Goal: Check status: Check status

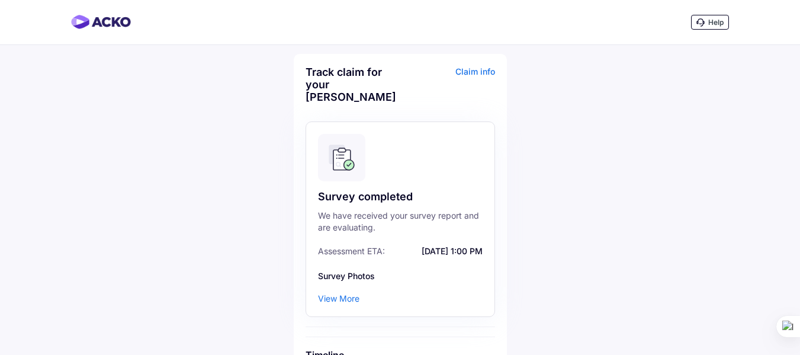
scroll to position [113, 0]
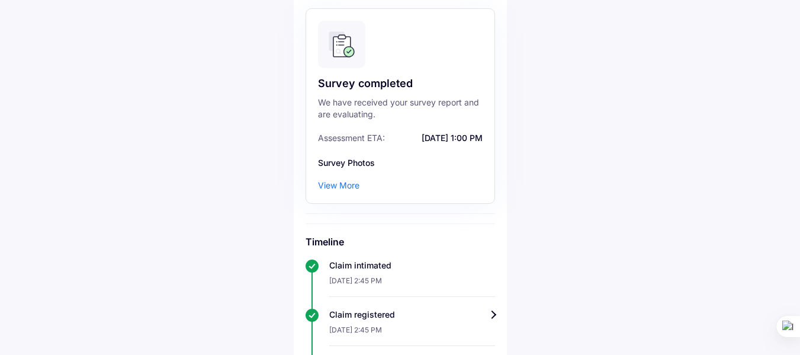
click at [348, 179] on div "View More" at bounding box center [338, 185] width 41 height 12
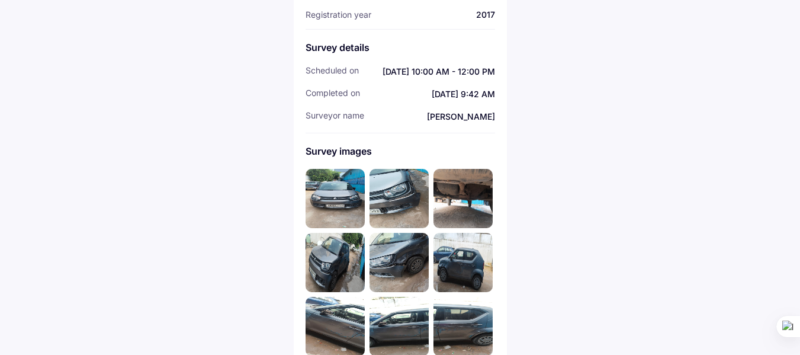
scroll to position [174, 0]
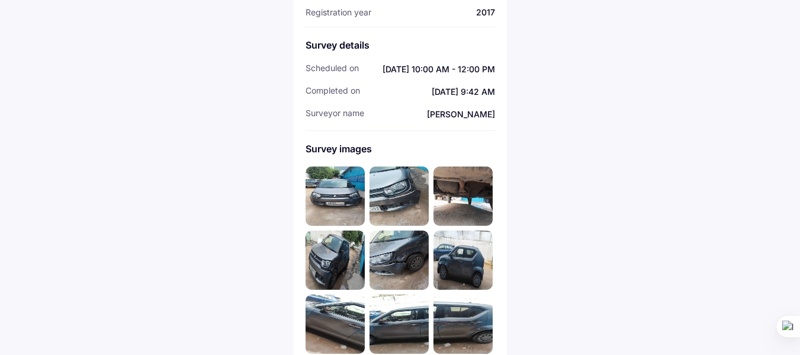
click at [457, 244] on img at bounding box center [462, 259] width 59 height 59
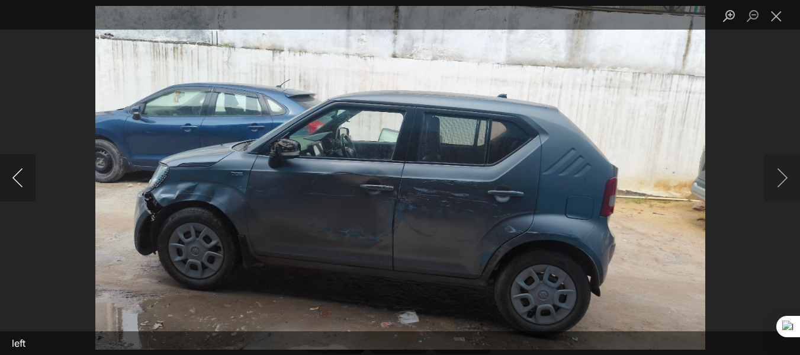
click at [15, 179] on button "Previous image" at bounding box center [18, 177] width 36 height 47
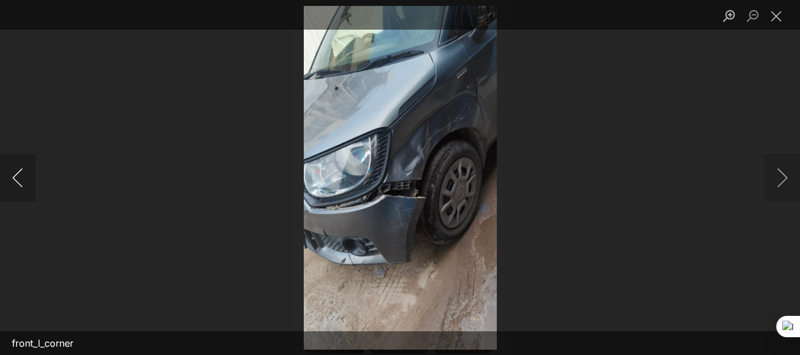
click at [15, 179] on button "Previous image" at bounding box center [18, 177] width 36 height 47
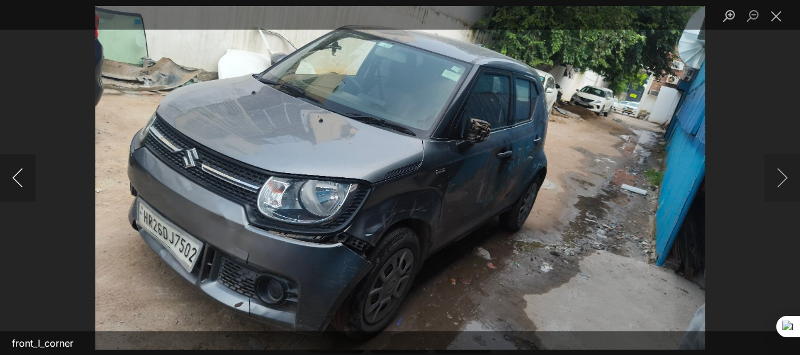
click at [15, 179] on button "Previous image" at bounding box center [18, 177] width 36 height 47
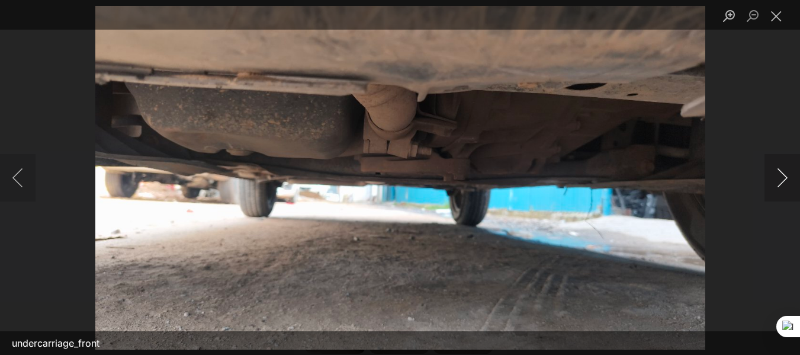
click at [780, 178] on button "Next image" at bounding box center [782, 177] width 36 height 47
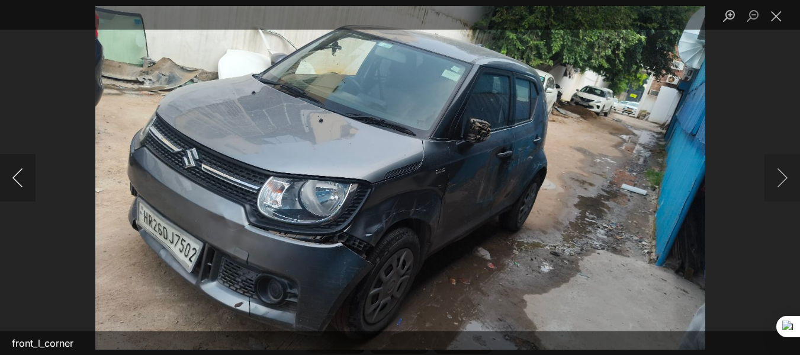
click at [11, 179] on button "Previous image" at bounding box center [18, 177] width 36 height 47
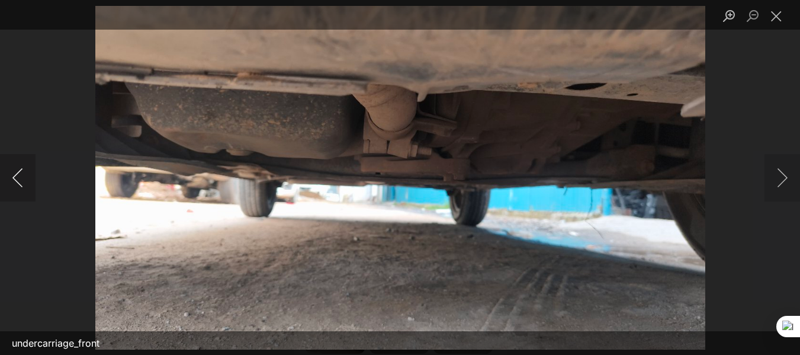
click at [11, 179] on button "Previous image" at bounding box center [18, 177] width 36 height 47
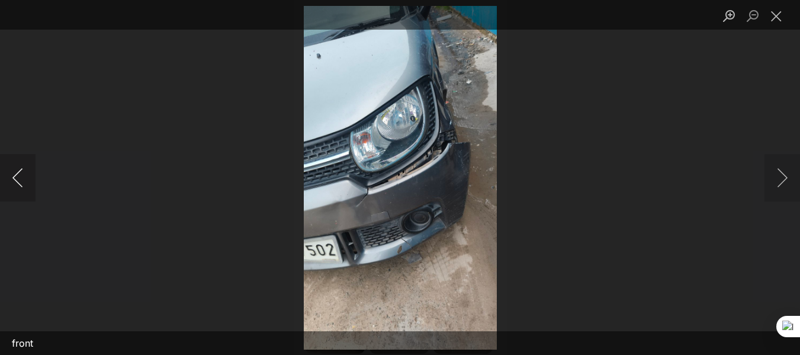
click at [11, 179] on button "Previous image" at bounding box center [18, 177] width 36 height 47
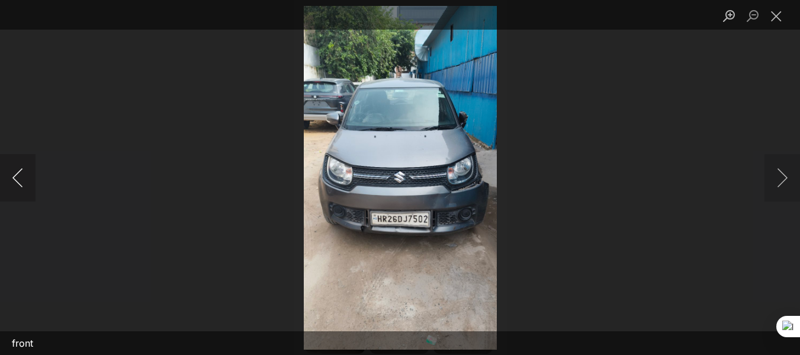
click at [11, 179] on button "Previous image" at bounding box center [18, 177] width 36 height 47
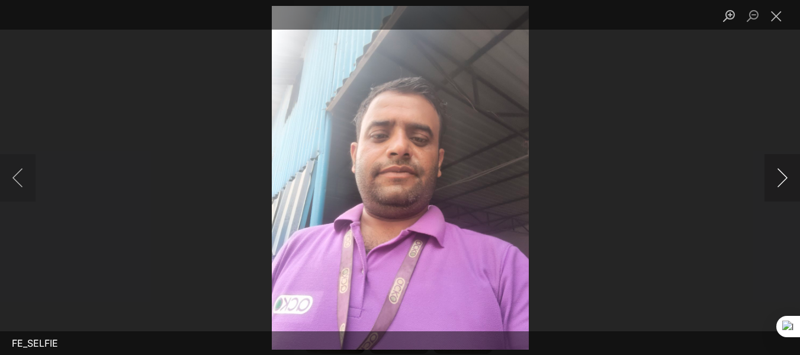
click at [793, 175] on button "Next image" at bounding box center [782, 177] width 36 height 47
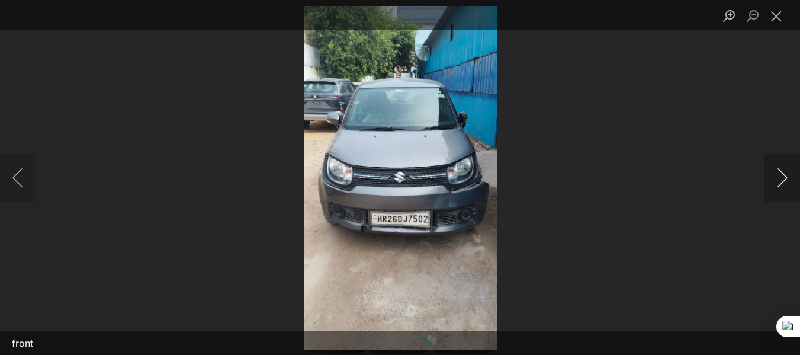
click at [793, 175] on button "Next image" at bounding box center [782, 177] width 36 height 47
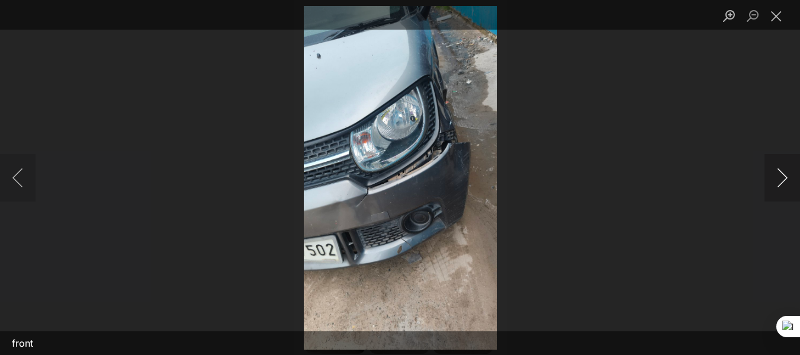
click at [793, 175] on button "Next image" at bounding box center [782, 177] width 36 height 47
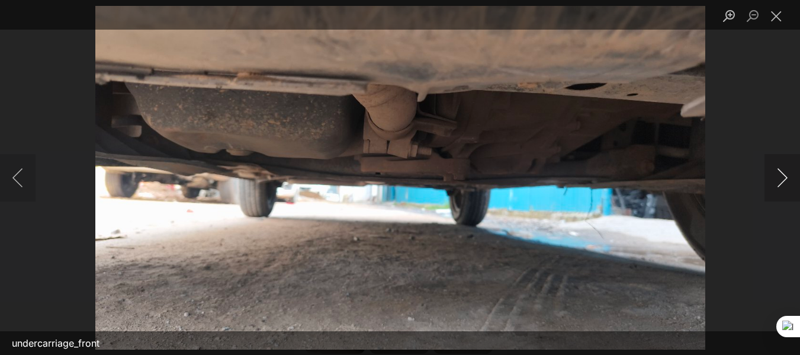
click at [793, 175] on button "Next image" at bounding box center [782, 177] width 36 height 47
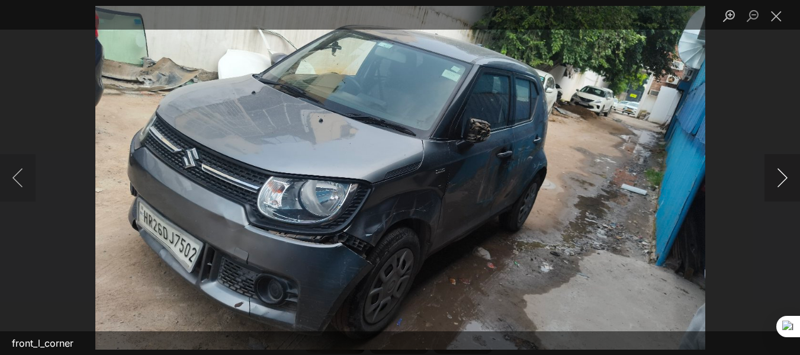
click at [793, 175] on button "Next image" at bounding box center [782, 177] width 36 height 47
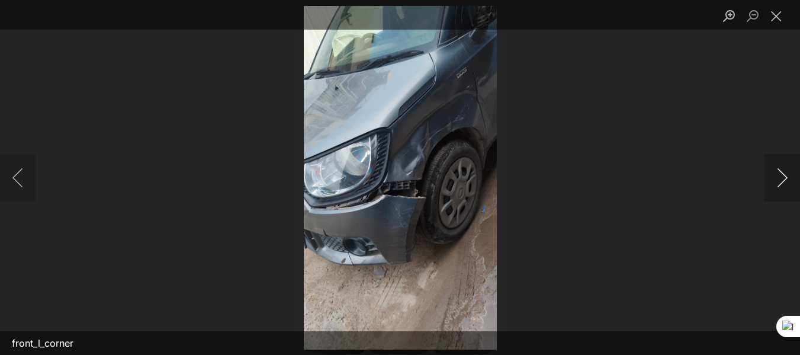
click at [793, 175] on button "Next image" at bounding box center [782, 177] width 36 height 47
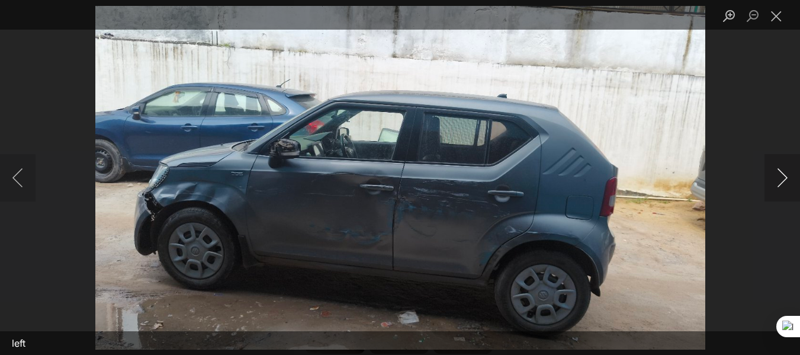
click at [785, 178] on button "Next image" at bounding box center [782, 177] width 36 height 47
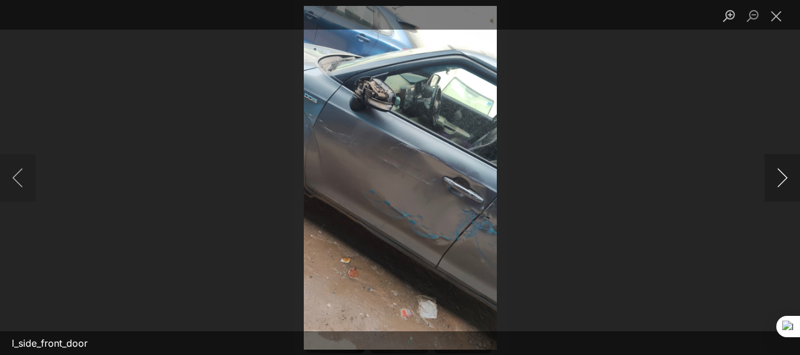
click at [785, 178] on button "Next image" at bounding box center [782, 177] width 36 height 47
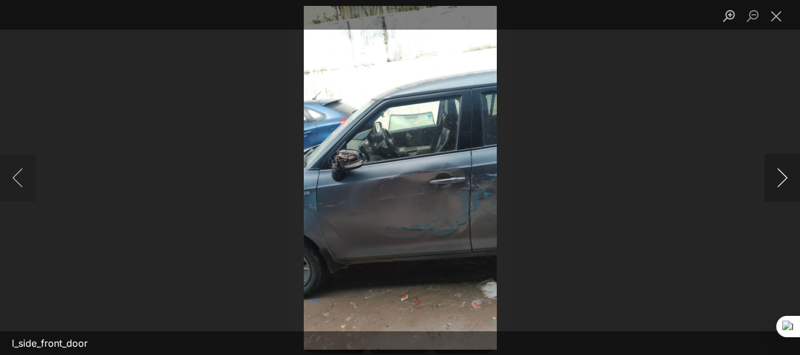
click at [785, 178] on button "Next image" at bounding box center [782, 177] width 36 height 47
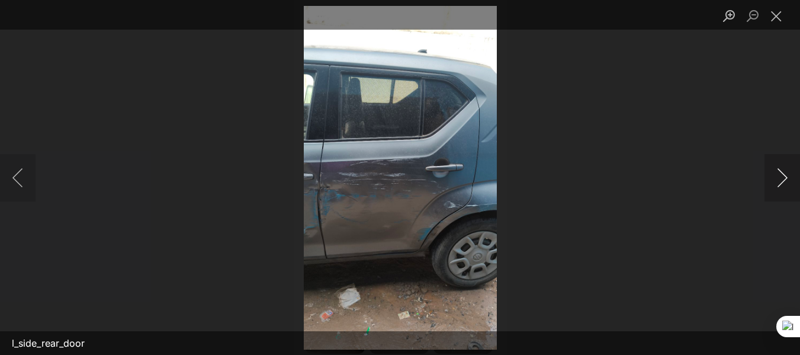
click at [785, 178] on button "Next image" at bounding box center [782, 177] width 36 height 47
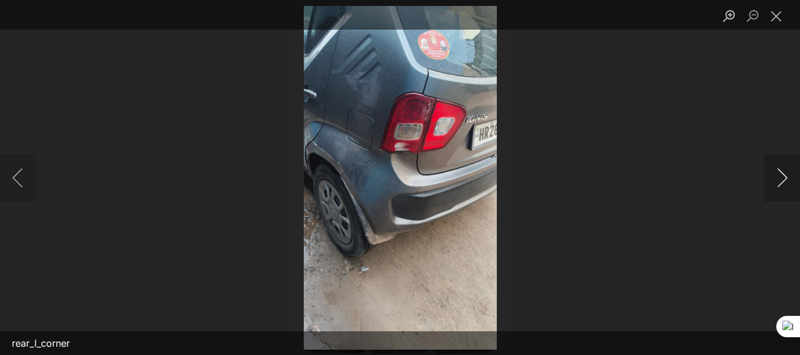
click at [785, 178] on button "Next image" at bounding box center [782, 177] width 36 height 47
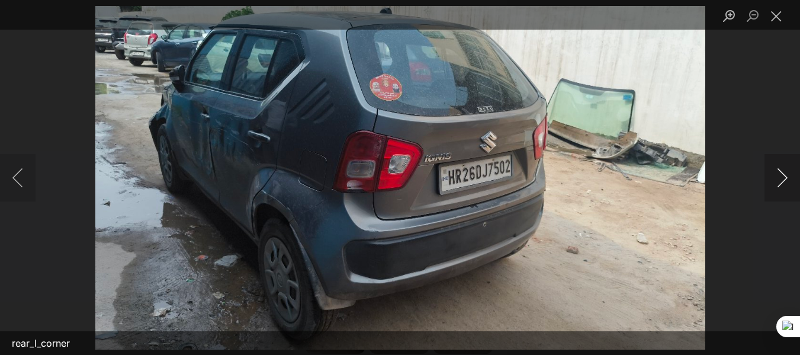
click at [785, 178] on button "Next image" at bounding box center [782, 177] width 36 height 47
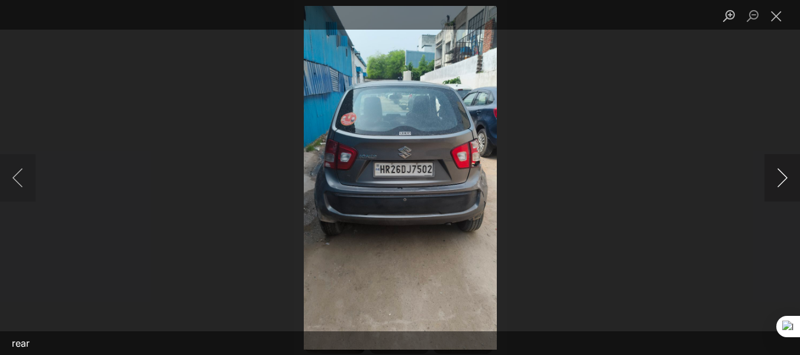
click at [785, 178] on button "Next image" at bounding box center [782, 177] width 36 height 47
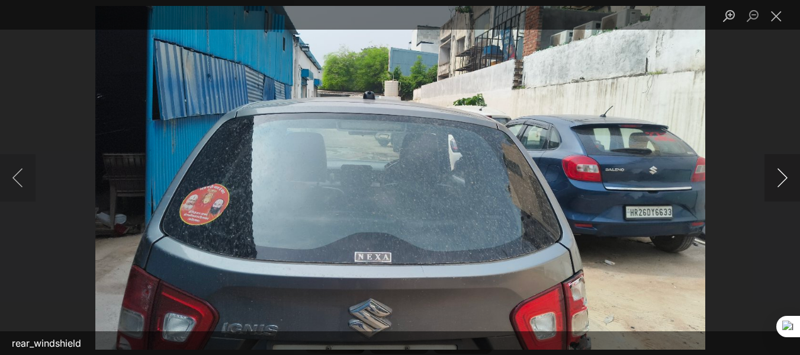
click at [785, 178] on button "Next image" at bounding box center [782, 177] width 36 height 47
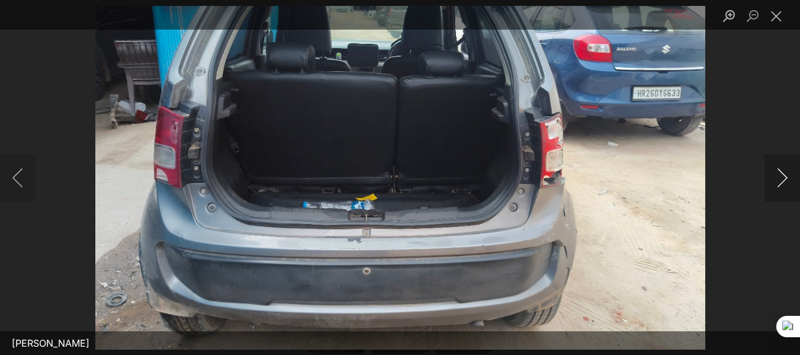
click at [786, 175] on button "Next image" at bounding box center [782, 177] width 36 height 47
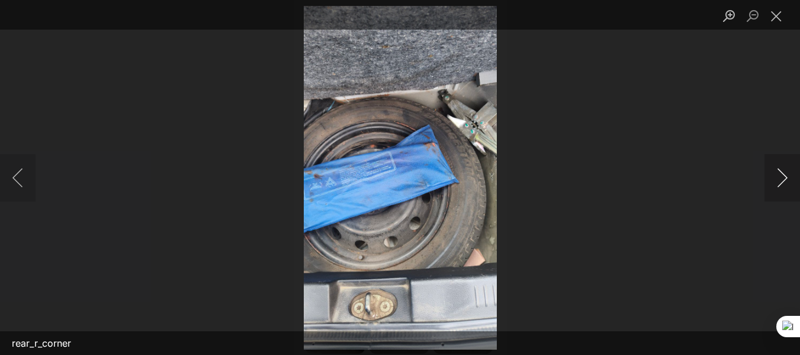
click at [786, 175] on button "Next image" at bounding box center [782, 177] width 36 height 47
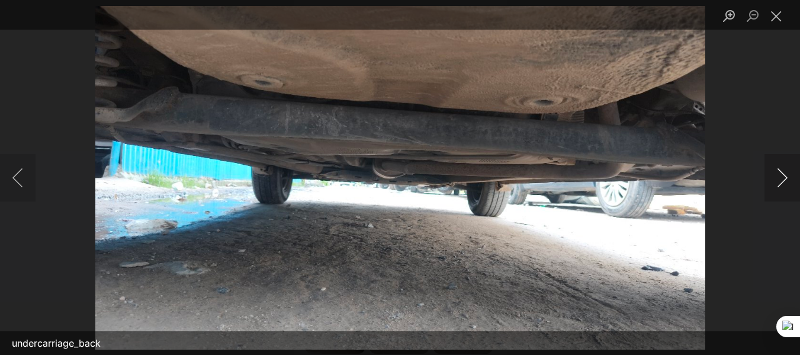
click at [786, 175] on button "Next image" at bounding box center [782, 177] width 36 height 47
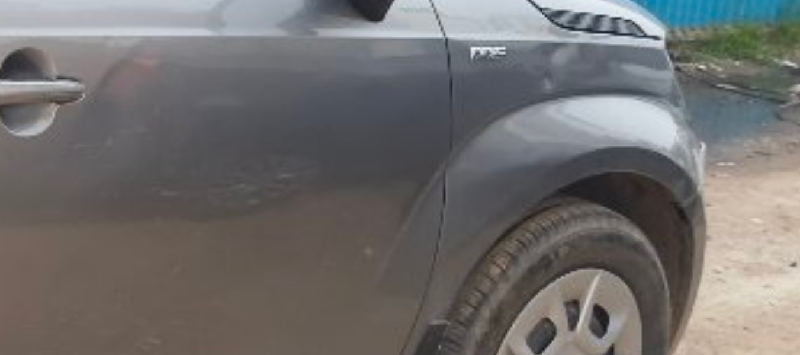
click at [579, 182] on img "Lightbox" at bounding box center [299, 177] width 934 height 525
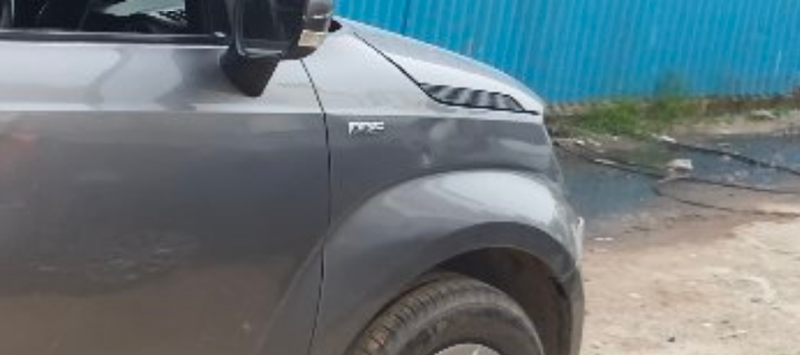
click at [558, 181] on img "Lightbox" at bounding box center [260, 200] width 934 height 525
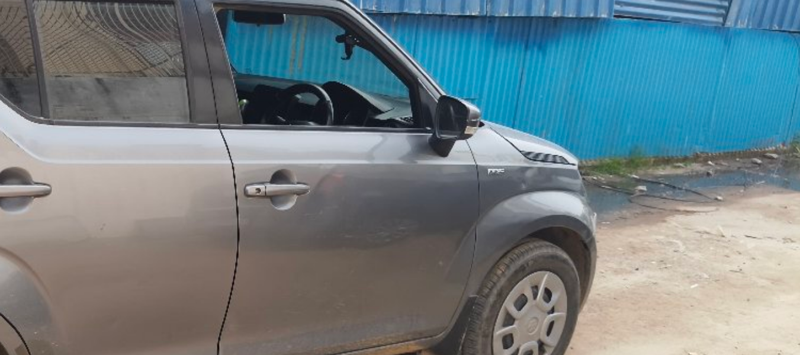
click at [574, 188] on img "Lightbox" at bounding box center [347, 199] width 776 height 436
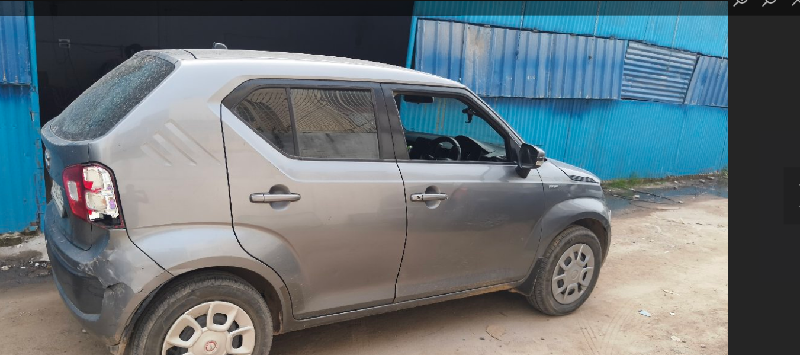
click at [547, 189] on img "Lightbox" at bounding box center [397, 197] width 641 height 361
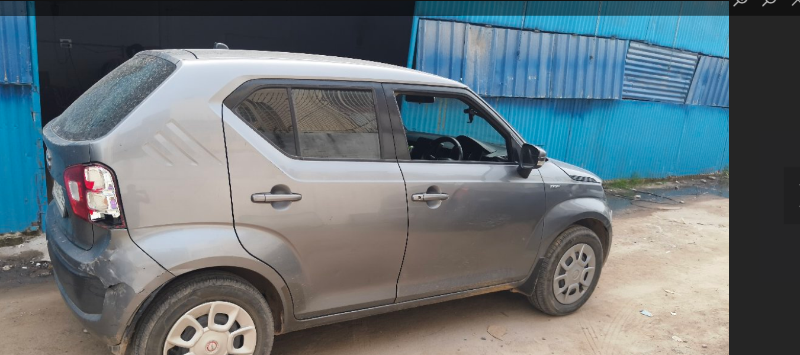
click at [547, 189] on img "Lightbox" at bounding box center [398, 197] width 641 height 361
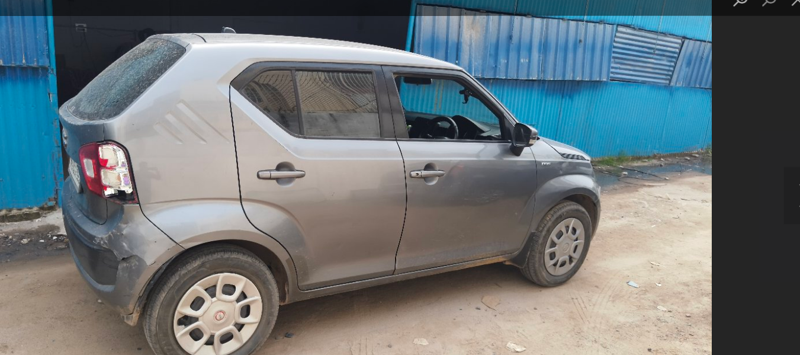
click at [589, 186] on img "Lightbox" at bounding box center [399, 177] width 609 height 343
click at [751, 157] on div "Lightbox" at bounding box center [400, 177] width 800 height 355
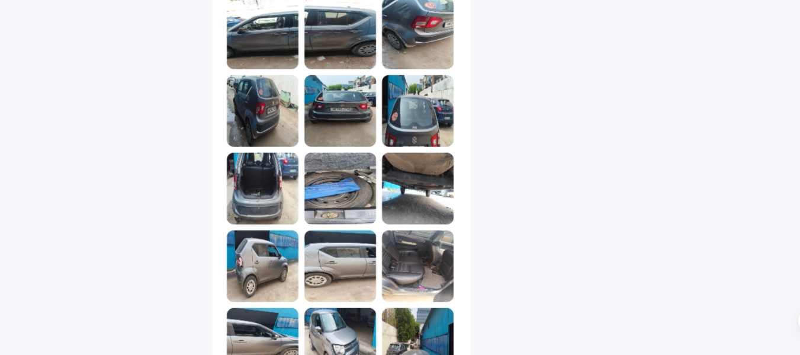
scroll to position [1114, 0]
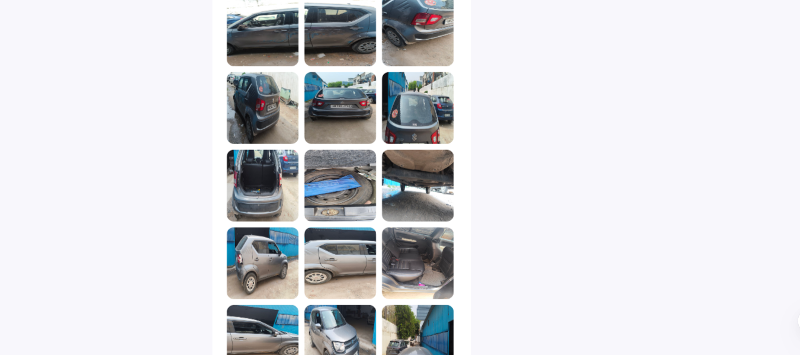
click at [348, 259] on img at bounding box center [335, 278] width 59 height 59
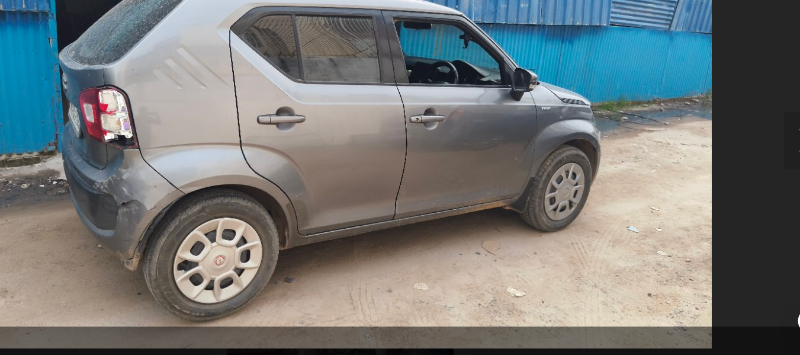
click at [729, 234] on div "Lightbox" at bounding box center [400, 177] width 800 height 355
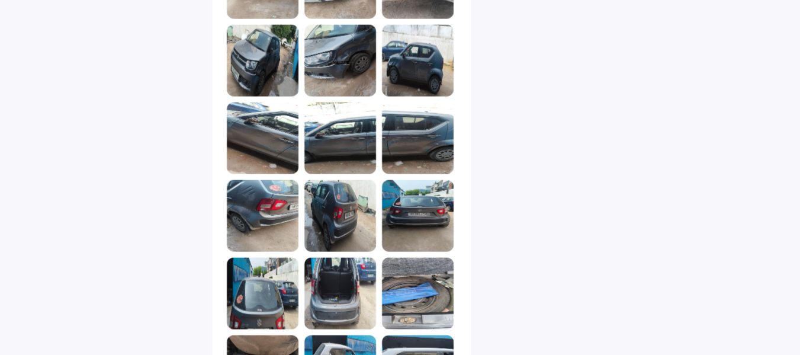
scroll to position [306, 0]
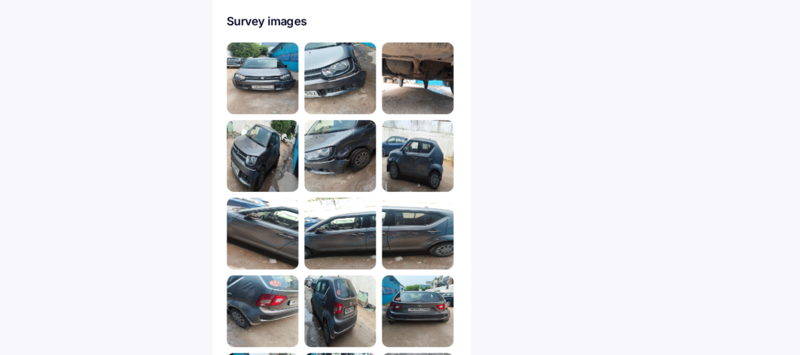
click at [402, 52] on img at bounding box center [398, 64] width 59 height 59
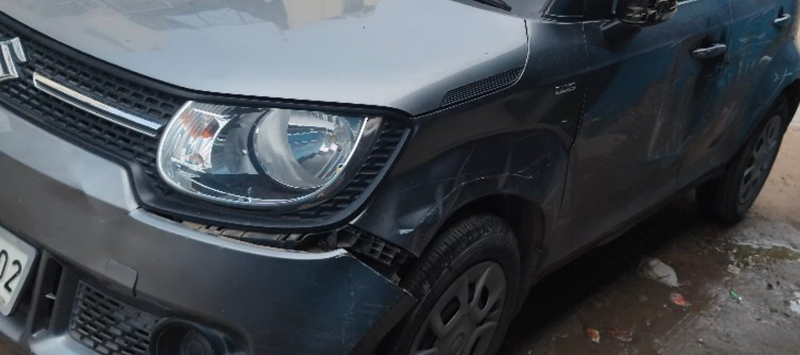
click at [303, 277] on img "Lightbox" at bounding box center [418, 159] width 729 height 410
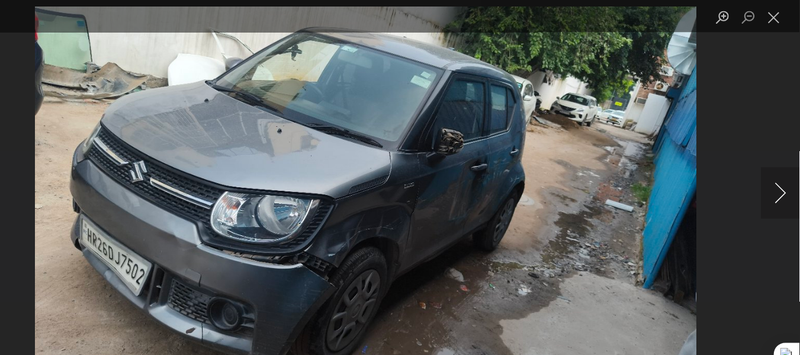
click at [776, 176] on button "Next image" at bounding box center [782, 177] width 36 height 47
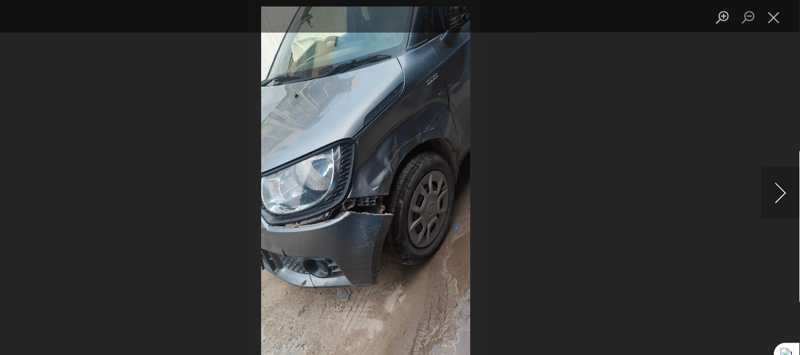
click at [776, 176] on button "Next image" at bounding box center [782, 177] width 36 height 47
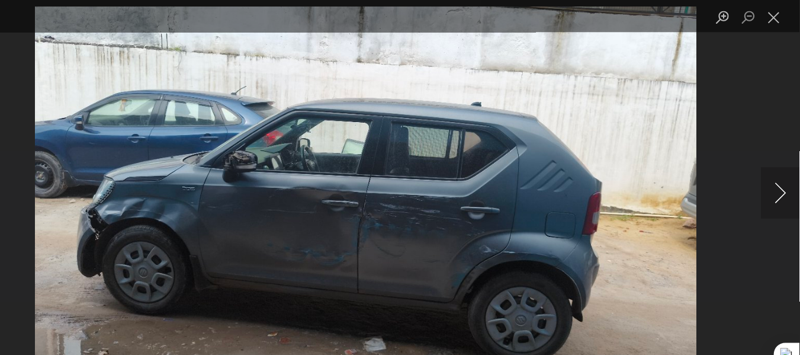
click at [776, 176] on button "Next image" at bounding box center [782, 177] width 36 height 47
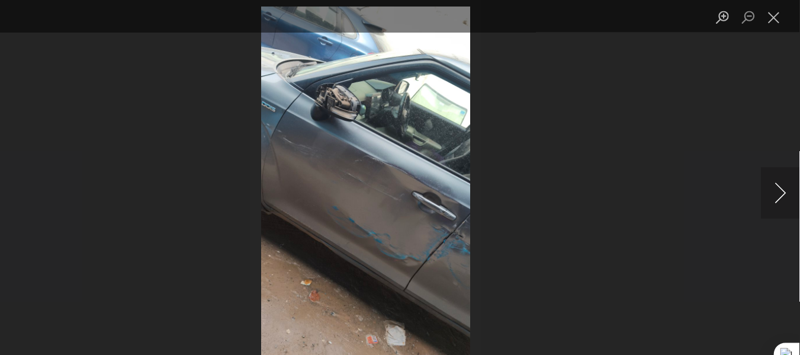
click at [776, 176] on button "Next image" at bounding box center [782, 177] width 36 height 47
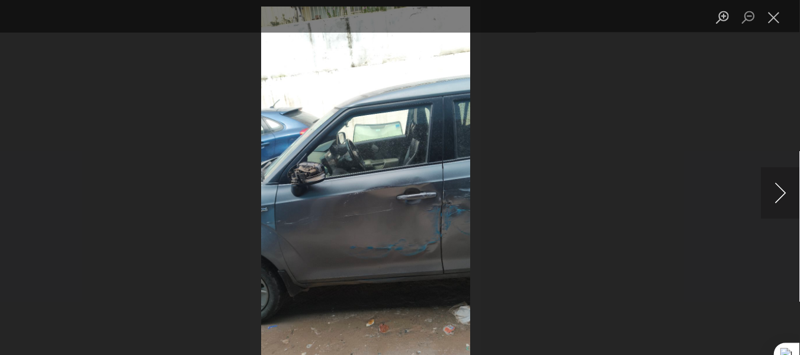
click at [776, 176] on button "Next image" at bounding box center [782, 177] width 36 height 47
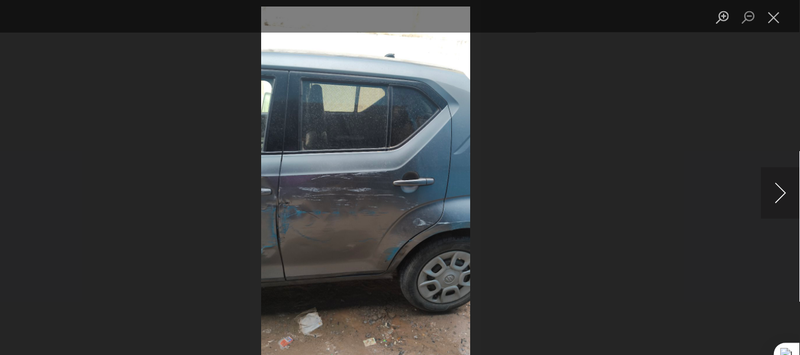
click at [776, 176] on button "Next image" at bounding box center [782, 177] width 36 height 47
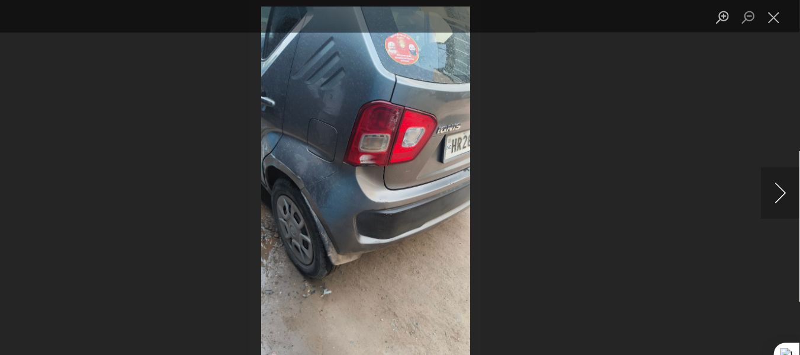
click at [776, 176] on button "Next image" at bounding box center [782, 177] width 36 height 47
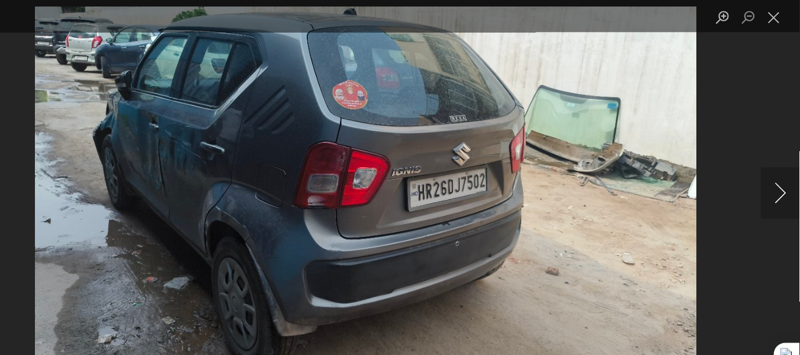
click at [778, 172] on button "Next image" at bounding box center [782, 177] width 36 height 47
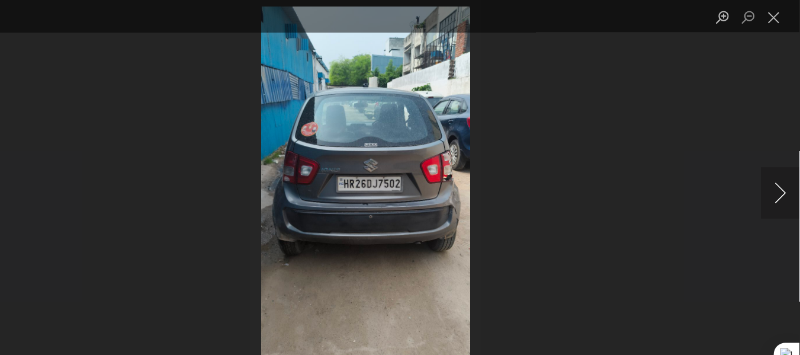
click at [778, 172] on button "Next image" at bounding box center [782, 177] width 36 height 47
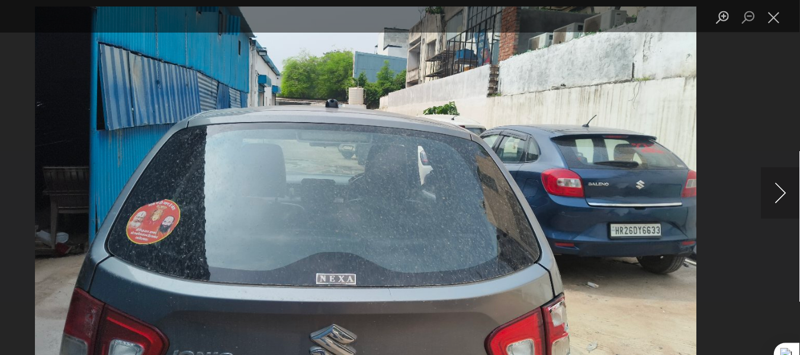
click at [778, 172] on button "Next image" at bounding box center [782, 177] width 36 height 47
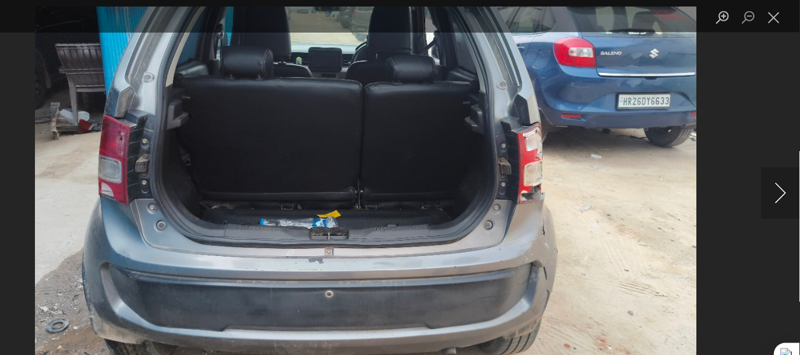
click at [778, 172] on button "Next image" at bounding box center [782, 177] width 36 height 47
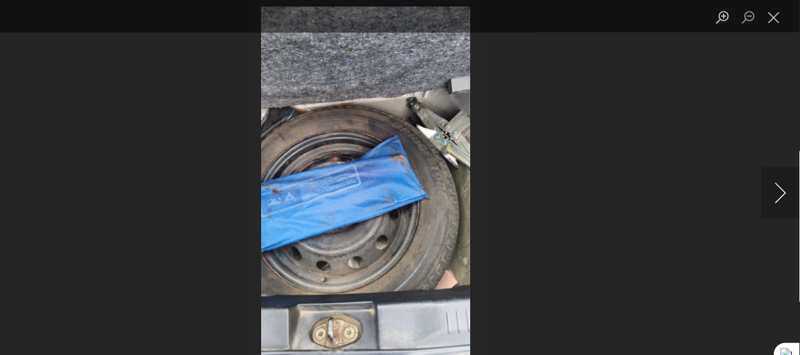
click at [778, 172] on button "Next image" at bounding box center [782, 177] width 36 height 47
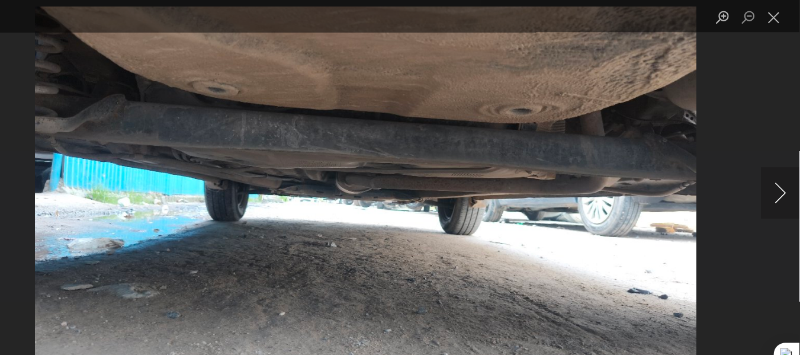
click at [778, 172] on button "Next image" at bounding box center [782, 177] width 36 height 47
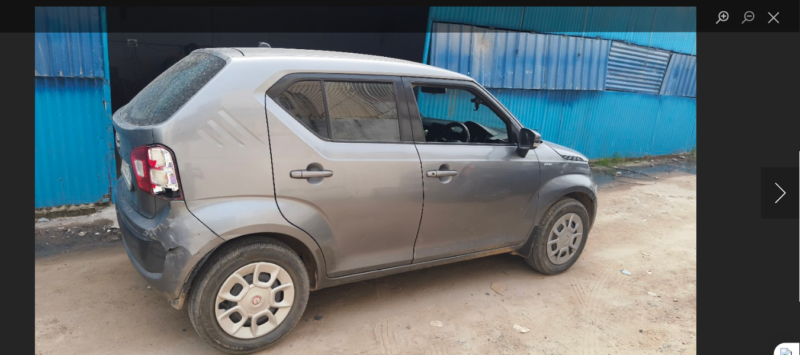
click at [778, 172] on button "Next image" at bounding box center [782, 177] width 36 height 47
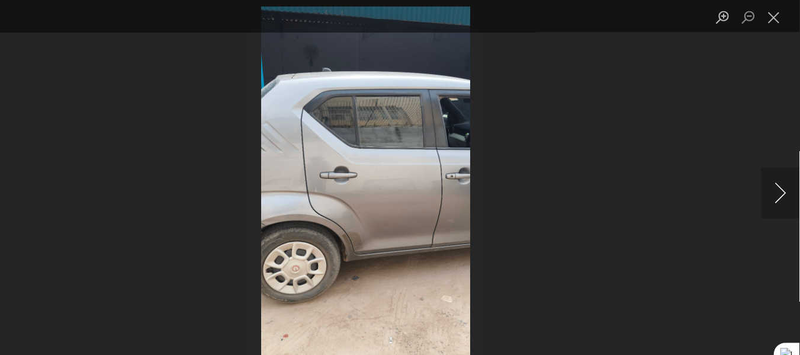
click at [774, 176] on button "Next image" at bounding box center [782, 177] width 36 height 47
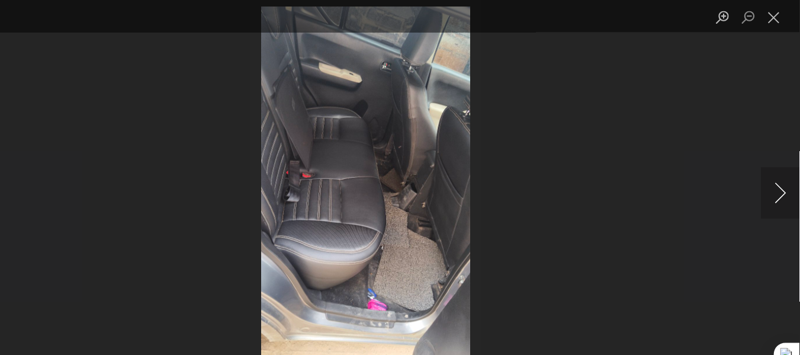
click at [774, 176] on button "Next image" at bounding box center [782, 177] width 36 height 47
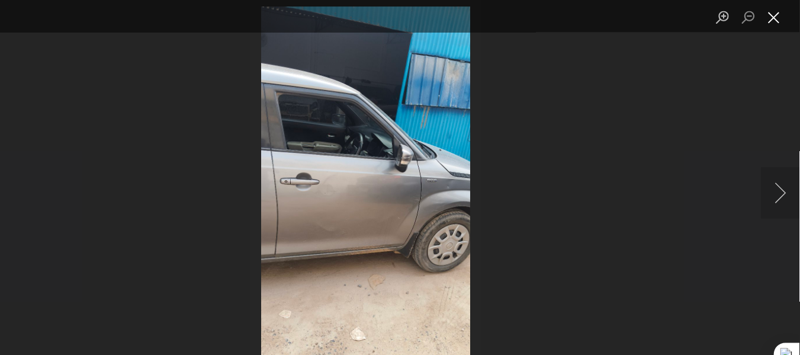
click at [776, 15] on button "Close lightbox" at bounding box center [776, 15] width 24 height 21
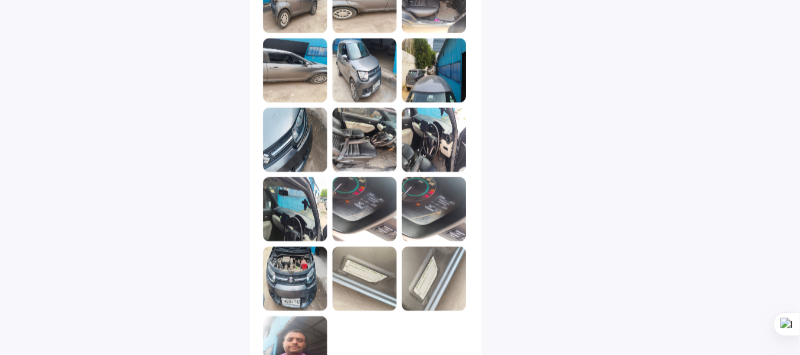
scroll to position [1387, 0]
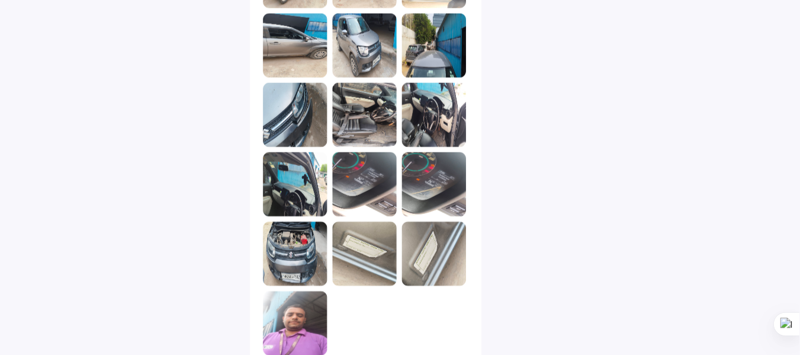
click at [397, 233] on img at bounding box center [398, 261] width 59 height 59
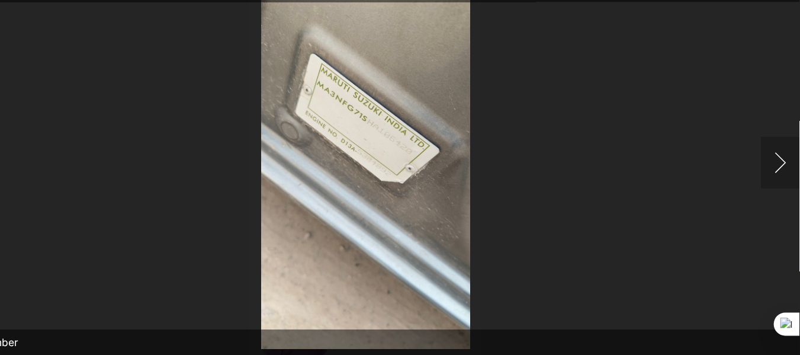
click at [771, 177] on button "Next image" at bounding box center [782, 177] width 36 height 47
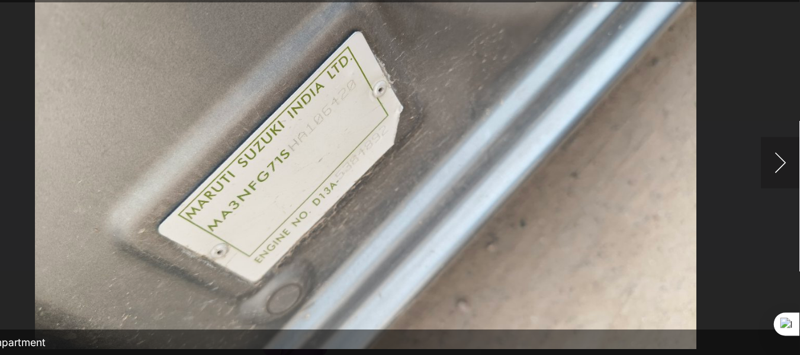
click at [771, 177] on button "Next image" at bounding box center [782, 177] width 36 height 47
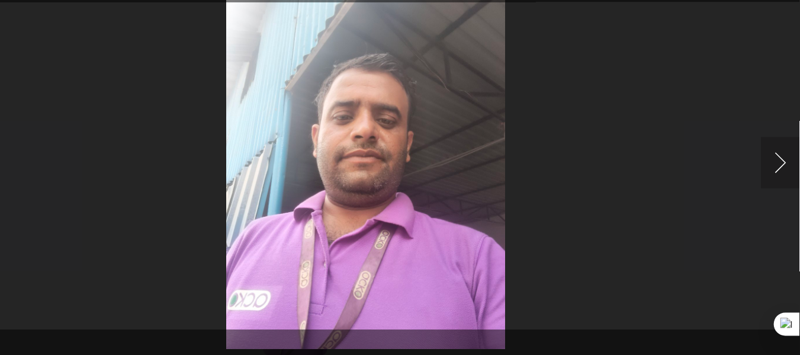
click at [771, 177] on button "Next image" at bounding box center [782, 177] width 36 height 47
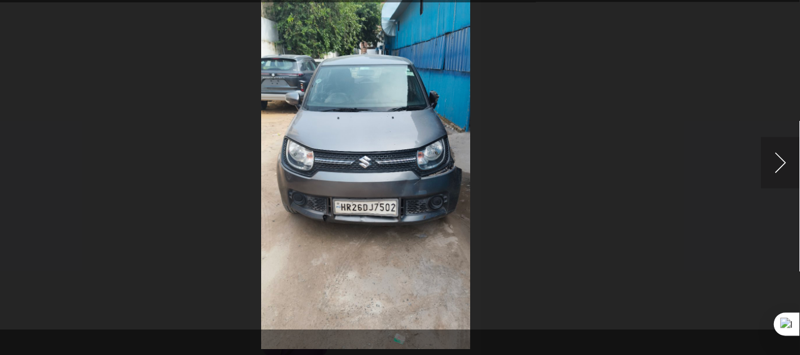
click at [771, 177] on button "Next image" at bounding box center [782, 177] width 36 height 47
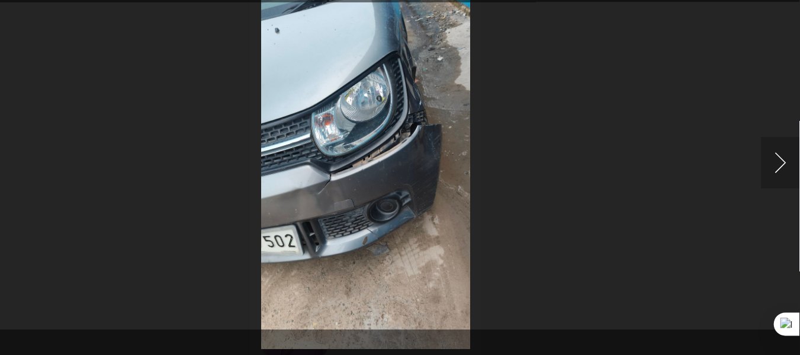
click at [771, 177] on button "Next image" at bounding box center [782, 177] width 36 height 47
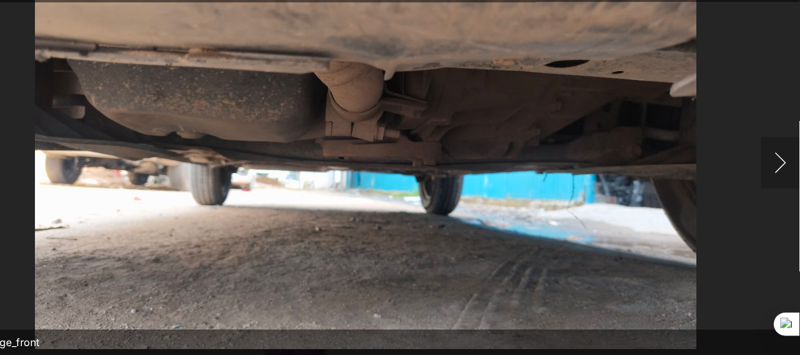
click at [771, 177] on button "Next image" at bounding box center [782, 177] width 36 height 47
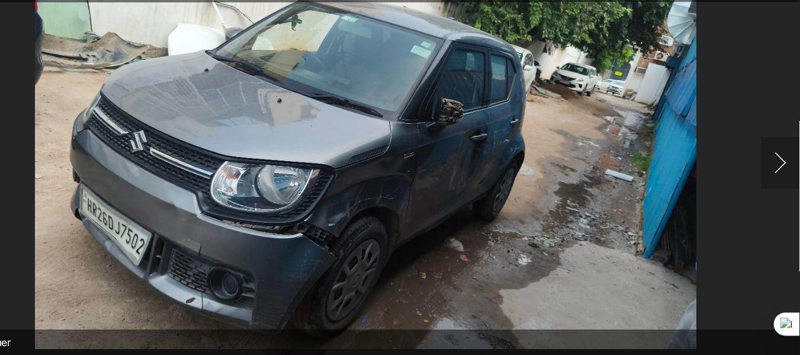
click at [771, 177] on button "Next image" at bounding box center [782, 177] width 36 height 47
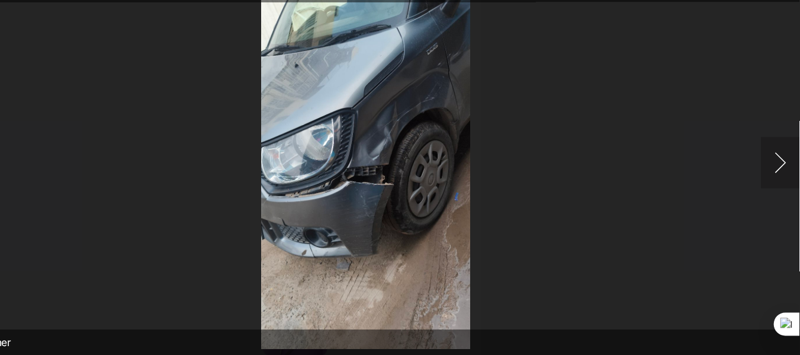
click at [771, 177] on button "Next image" at bounding box center [782, 177] width 36 height 47
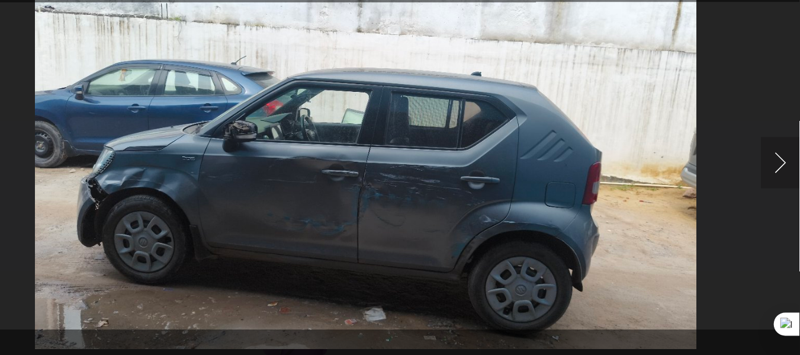
click at [771, 177] on button "Next image" at bounding box center [782, 177] width 36 height 47
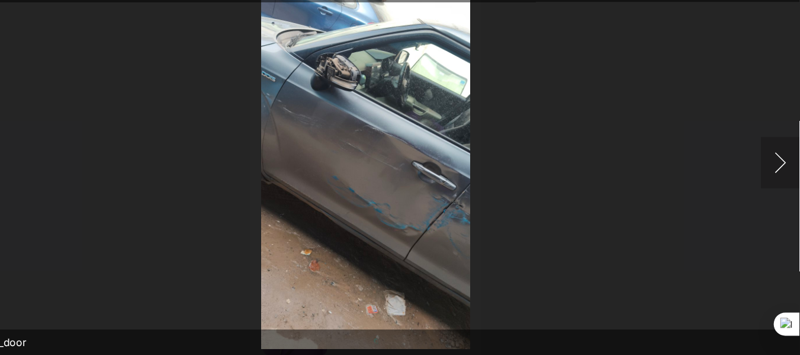
click at [771, 177] on button "Next image" at bounding box center [782, 177] width 36 height 47
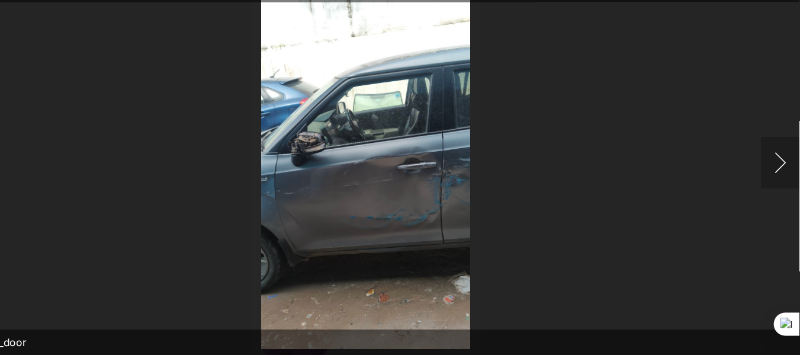
click at [771, 177] on button "Next image" at bounding box center [782, 177] width 36 height 47
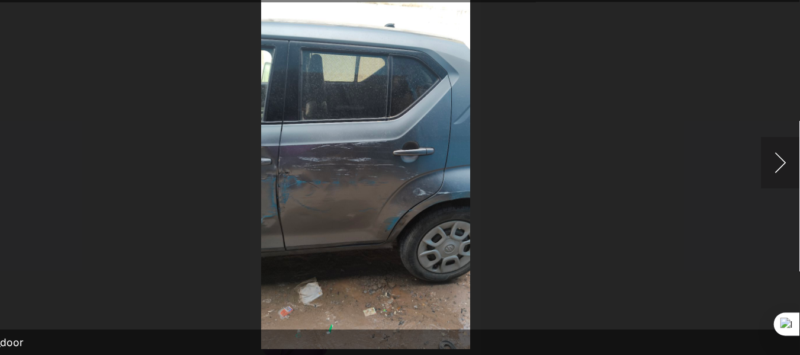
click at [771, 177] on button "Next image" at bounding box center [782, 177] width 36 height 47
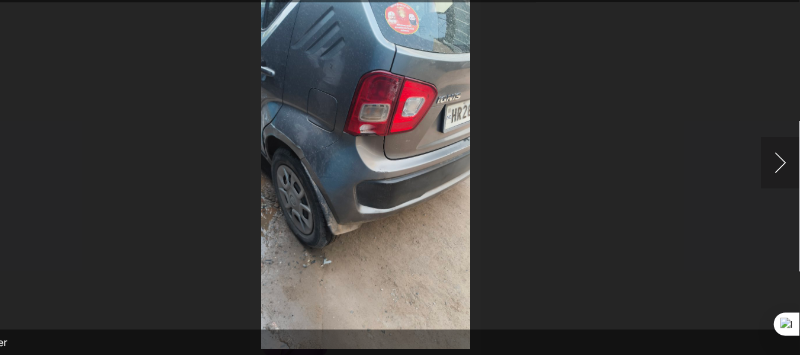
click at [771, 177] on button "Next image" at bounding box center [782, 177] width 36 height 47
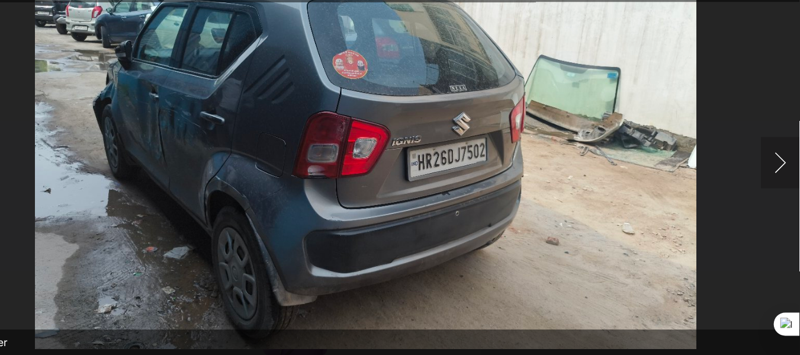
click at [771, 177] on button "Next image" at bounding box center [782, 177] width 36 height 47
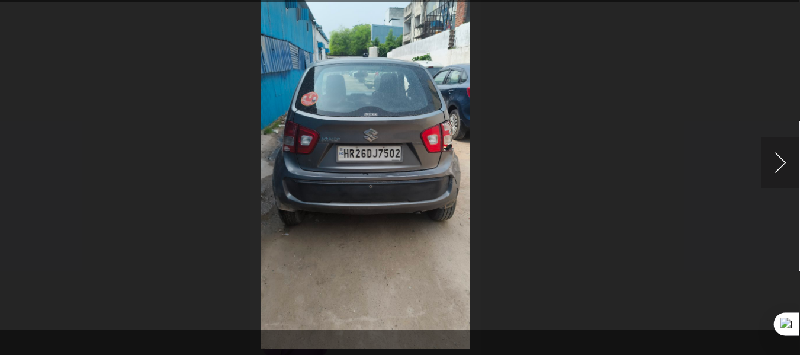
click at [771, 177] on button "Next image" at bounding box center [782, 177] width 36 height 47
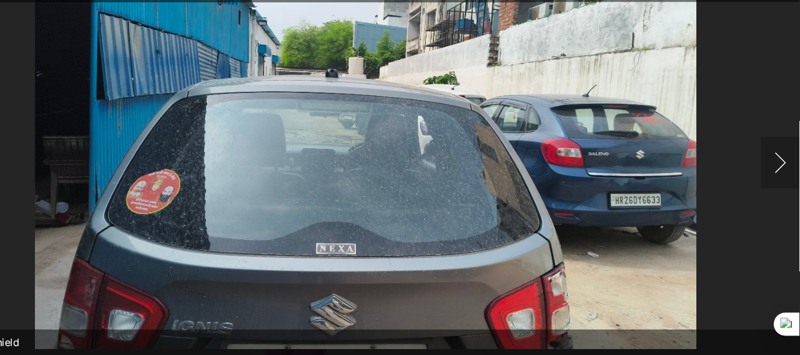
click at [771, 177] on button "Next image" at bounding box center [782, 177] width 36 height 47
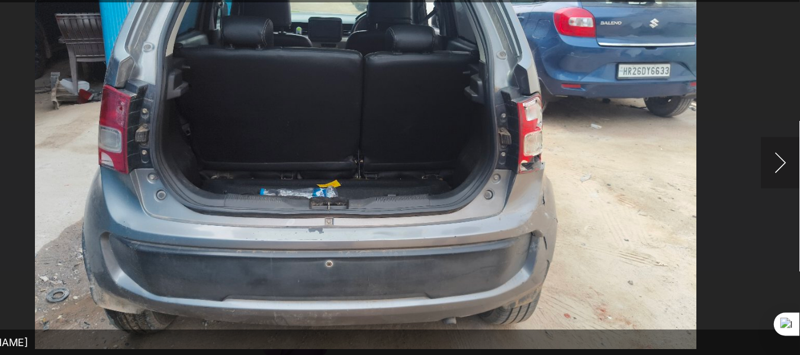
click at [771, 177] on button "Next image" at bounding box center [782, 177] width 36 height 47
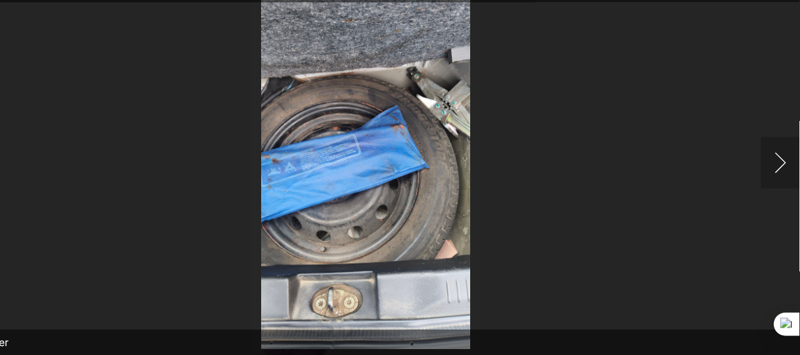
click at [779, 176] on button "Next image" at bounding box center [782, 177] width 36 height 47
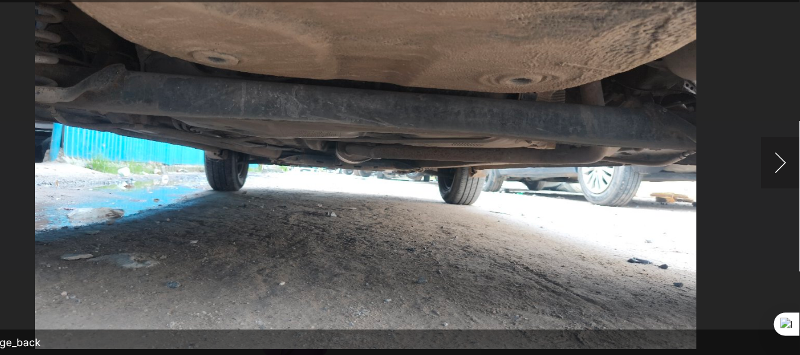
click at [779, 176] on button "Next image" at bounding box center [782, 177] width 36 height 47
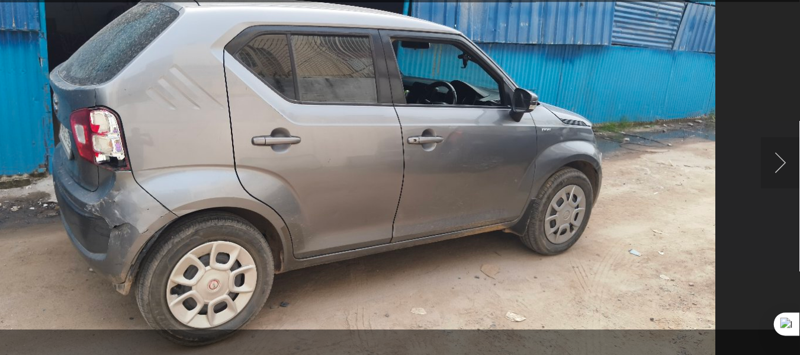
scroll to position [1387, 0]
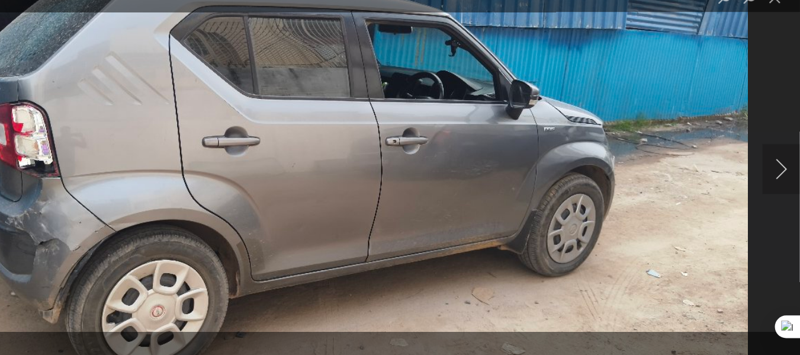
click at [784, 173] on button "Next image" at bounding box center [782, 177] width 36 height 47
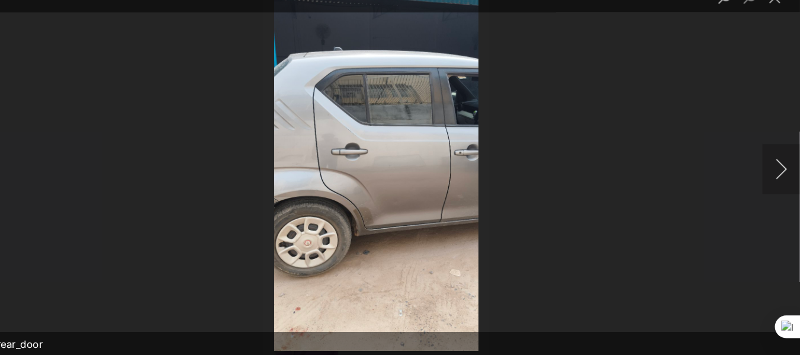
click at [784, 173] on button "Next image" at bounding box center [782, 177] width 36 height 47
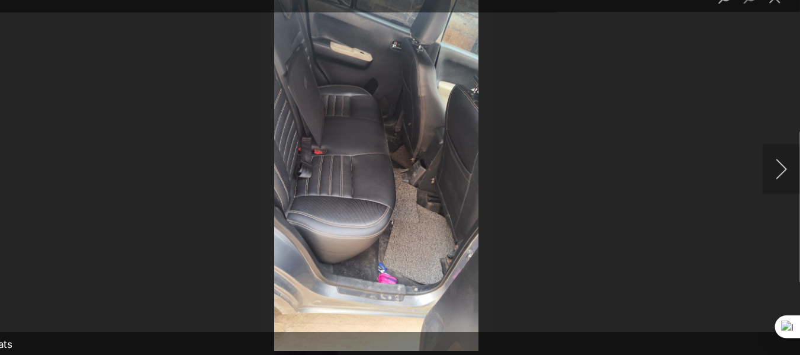
click at [784, 173] on button "Next image" at bounding box center [782, 177] width 36 height 47
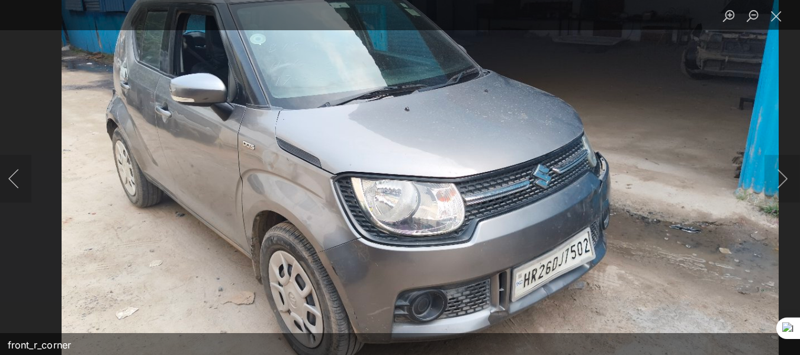
scroll to position [1385, 0]
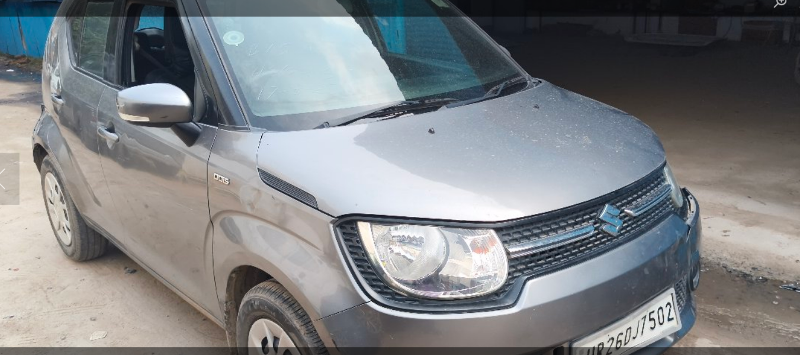
click at [353, 223] on img "Lightbox" at bounding box center [426, 210] width 867 height 488
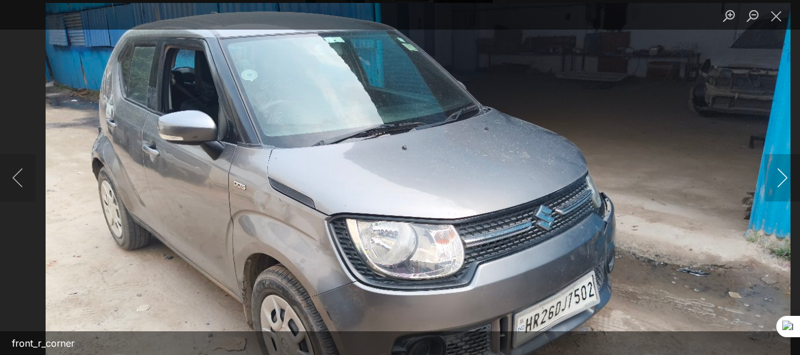
click at [786, 181] on button "Next image" at bounding box center [782, 177] width 36 height 47
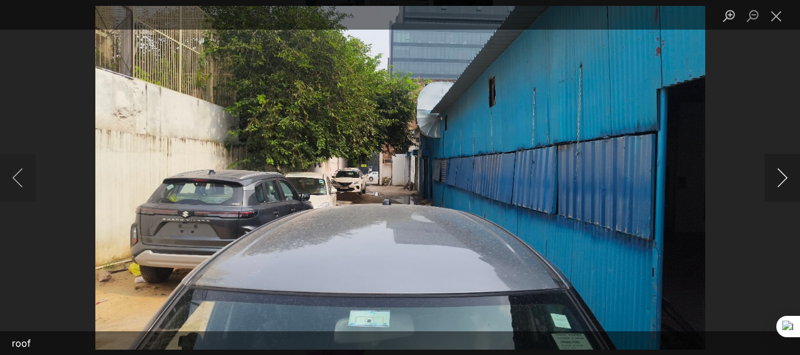
click at [786, 181] on button "Next image" at bounding box center [782, 177] width 36 height 47
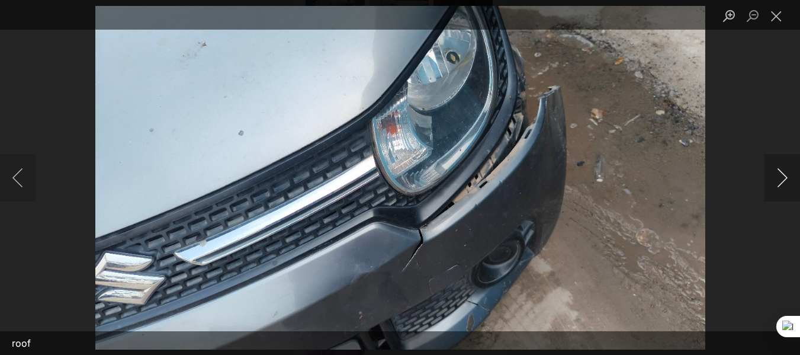
click at [786, 181] on button "Next image" at bounding box center [782, 177] width 36 height 47
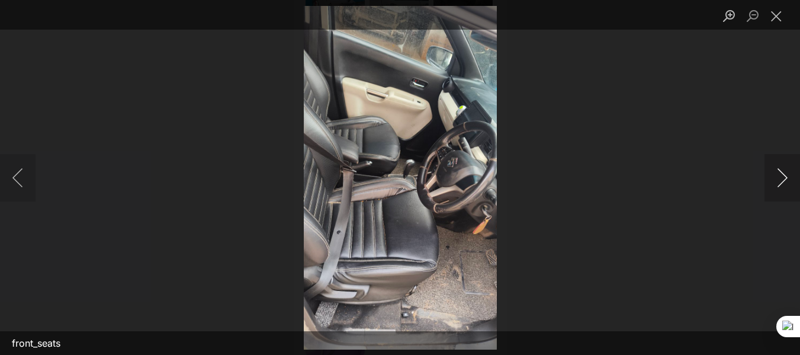
click at [786, 181] on button "Next image" at bounding box center [782, 177] width 36 height 47
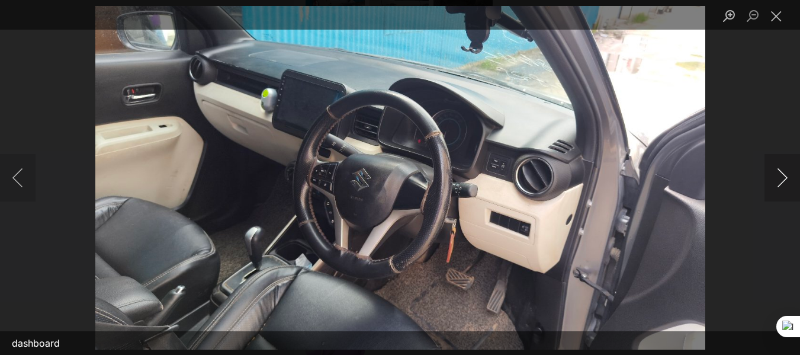
click at [786, 181] on button "Next image" at bounding box center [782, 177] width 36 height 47
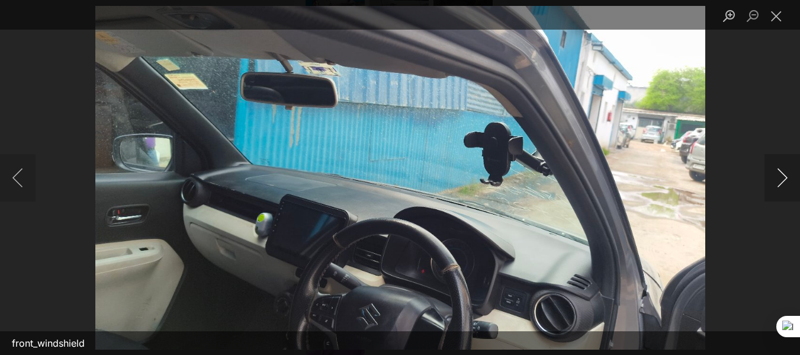
click at [786, 181] on button "Next image" at bounding box center [782, 177] width 36 height 47
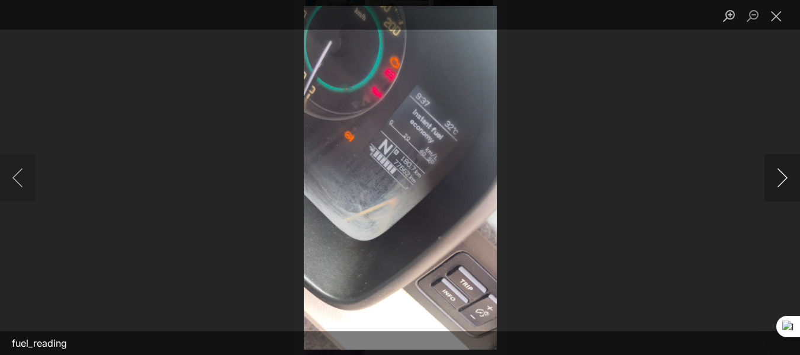
click at [786, 181] on button "Next image" at bounding box center [782, 177] width 36 height 47
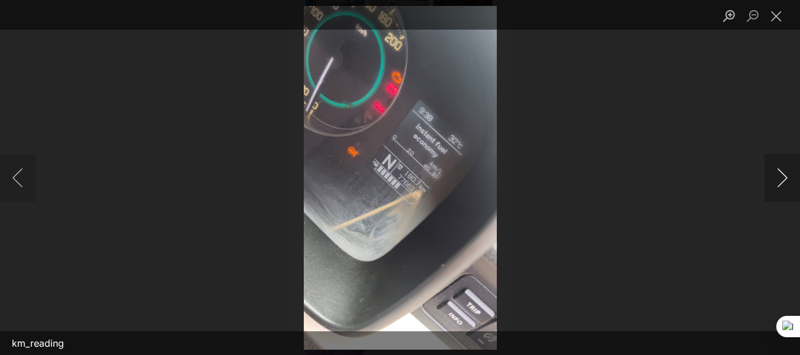
click at [786, 181] on button "Next image" at bounding box center [782, 177] width 36 height 47
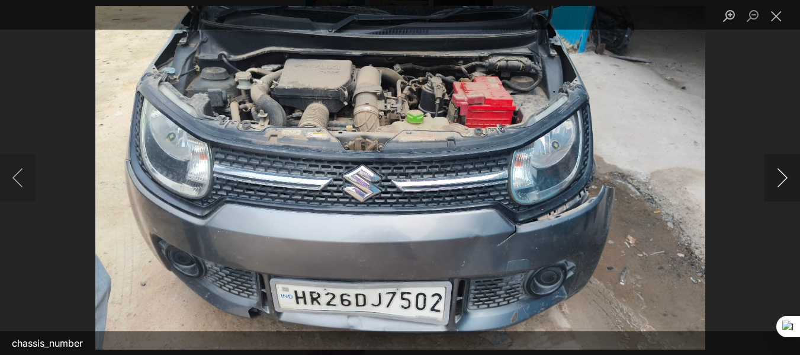
click at [786, 181] on button "Next image" at bounding box center [782, 177] width 36 height 47
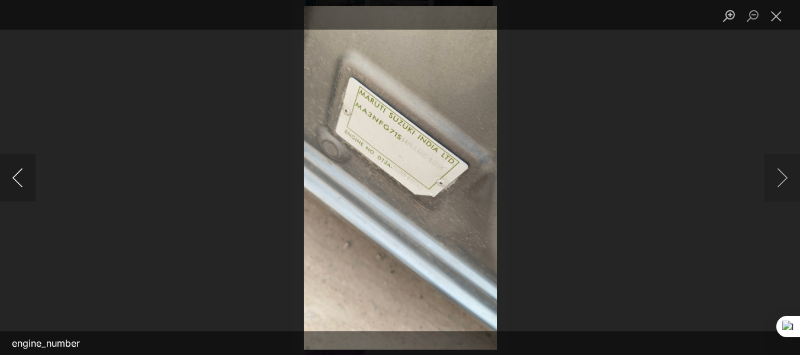
click at [14, 176] on button "Previous image" at bounding box center [18, 177] width 36 height 47
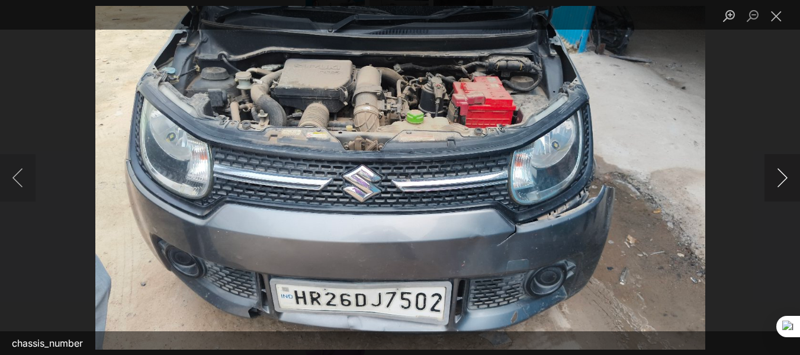
click at [778, 184] on button "Next image" at bounding box center [782, 177] width 36 height 47
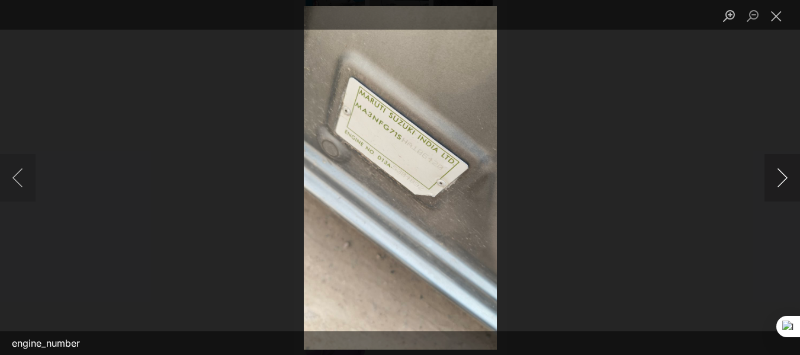
click at [778, 184] on button "Next image" at bounding box center [782, 177] width 36 height 47
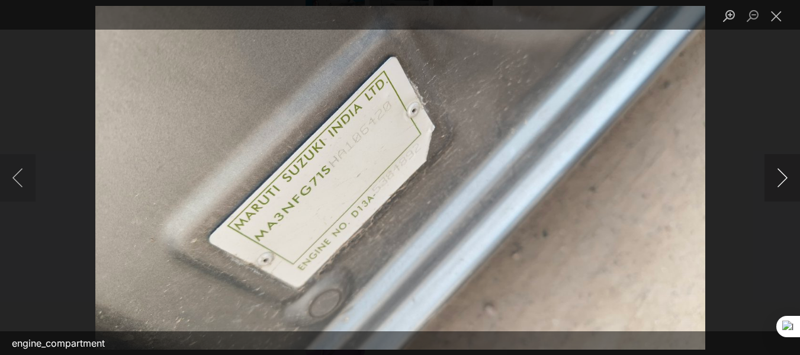
click at [778, 184] on button "Next image" at bounding box center [782, 177] width 36 height 47
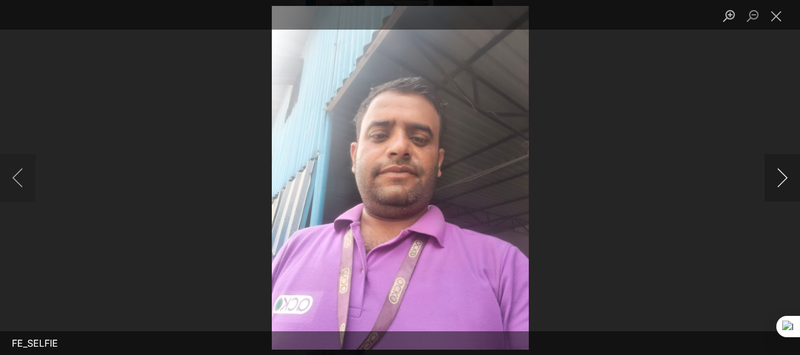
click at [778, 184] on button "Next image" at bounding box center [782, 177] width 36 height 47
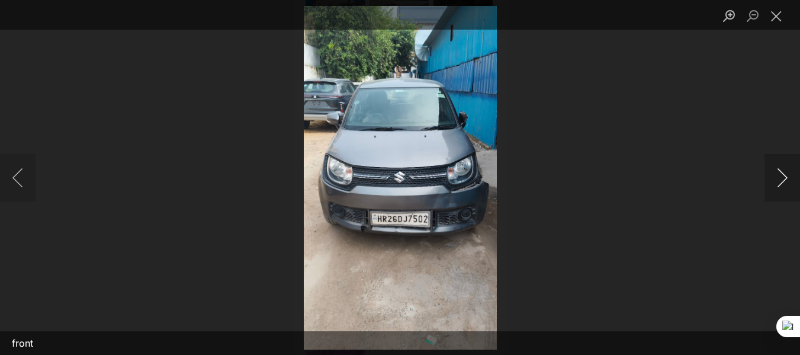
click at [778, 184] on button "Next image" at bounding box center [782, 177] width 36 height 47
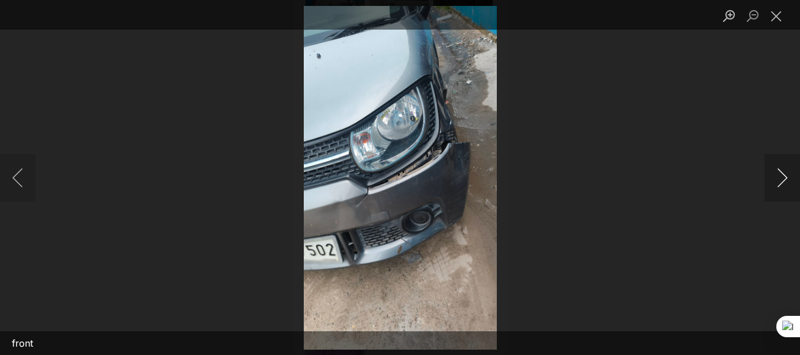
click at [778, 184] on button "Next image" at bounding box center [782, 177] width 36 height 47
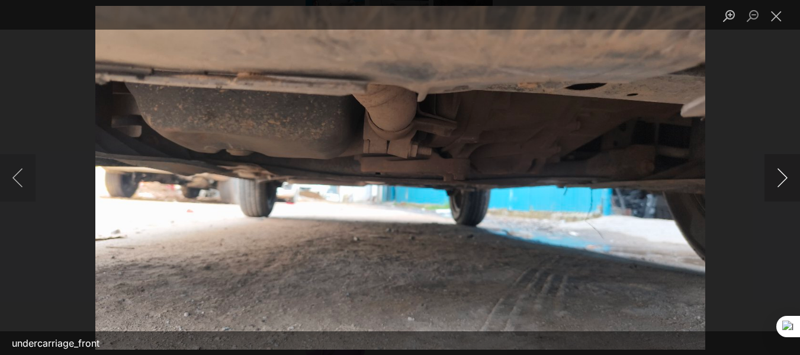
click at [778, 184] on button "Next image" at bounding box center [782, 177] width 36 height 47
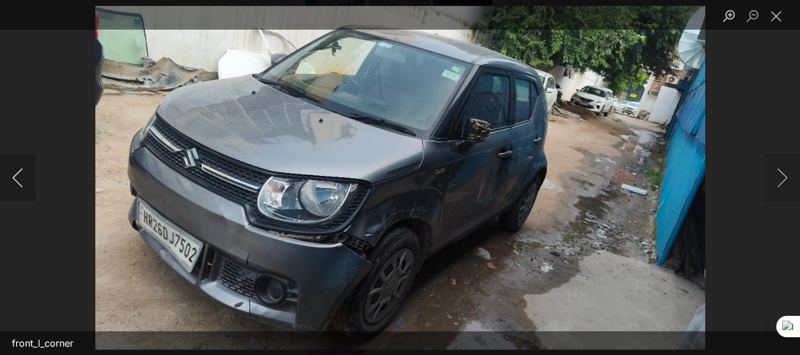
click at [22, 182] on button "Previous image" at bounding box center [18, 177] width 36 height 47
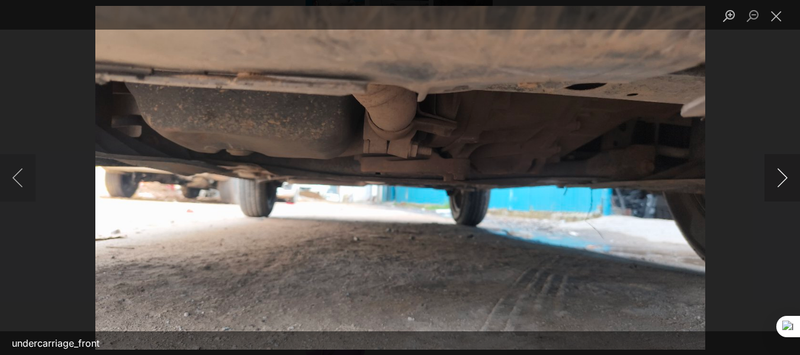
click at [779, 185] on button "Next image" at bounding box center [782, 177] width 36 height 47
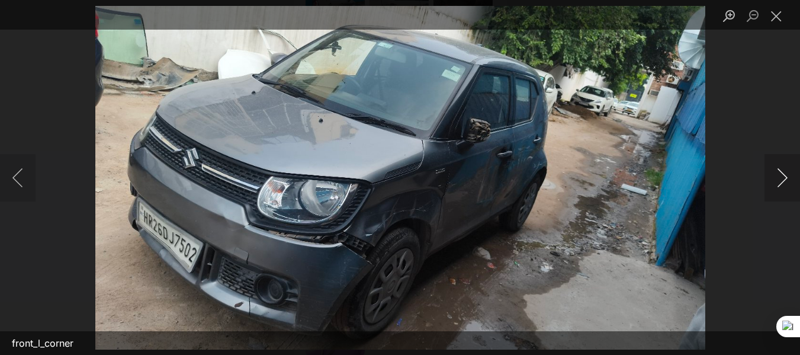
click at [779, 185] on button "Next image" at bounding box center [782, 177] width 36 height 47
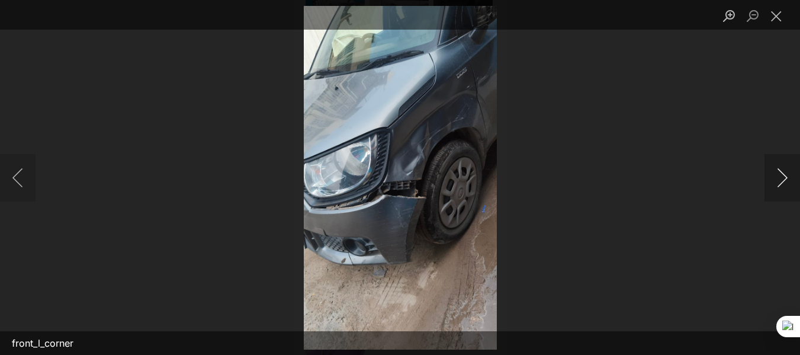
click at [779, 185] on button "Next image" at bounding box center [782, 177] width 36 height 47
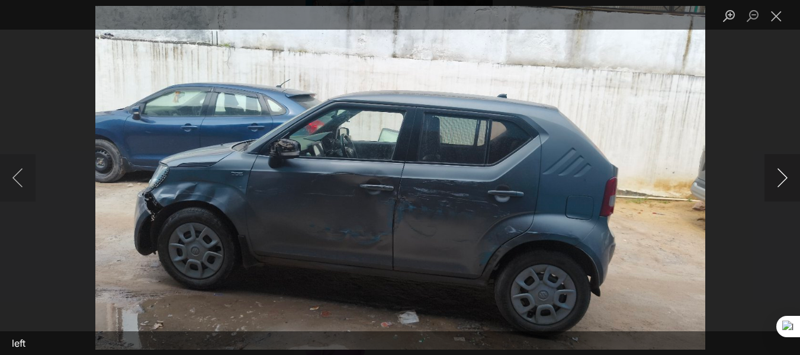
click at [779, 185] on button "Next image" at bounding box center [782, 177] width 36 height 47
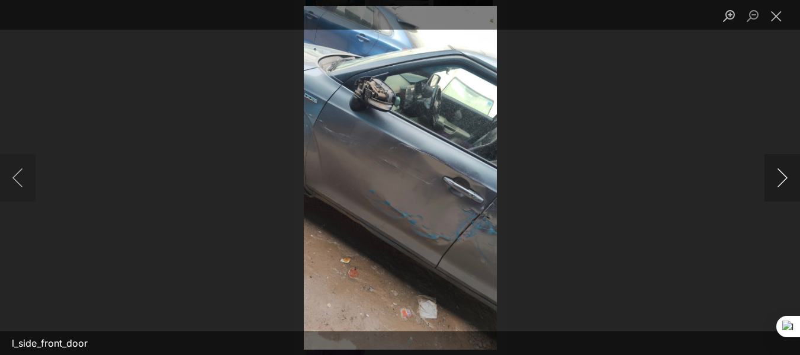
click at [779, 185] on button "Next image" at bounding box center [782, 177] width 36 height 47
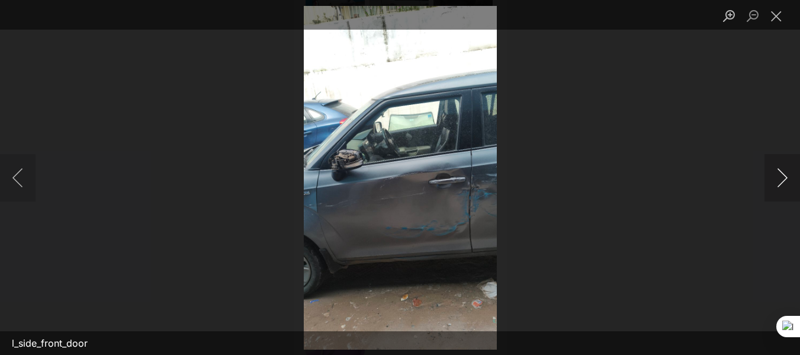
click at [779, 185] on button "Next image" at bounding box center [782, 177] width 36 height 47
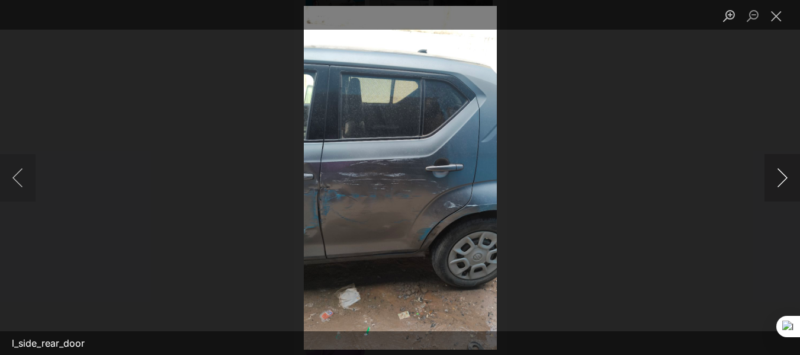
click at [779, 185] on button "Next image" at bounding box center [782, 177] width 36 height 47
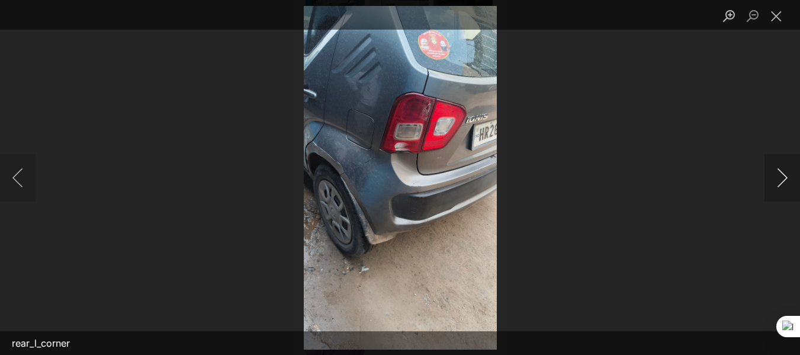
click at [779, 185] on button "Next image" at bounding box center [782, 177] width 36 height 47
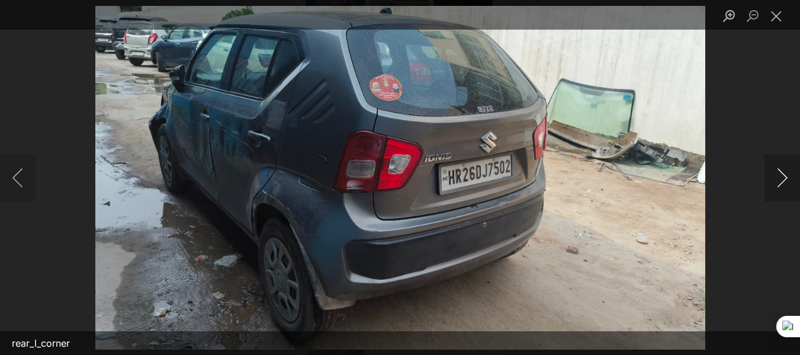
click at [779, 185] on button "Next image" at bounding box center [782, 177] width 36 height 47
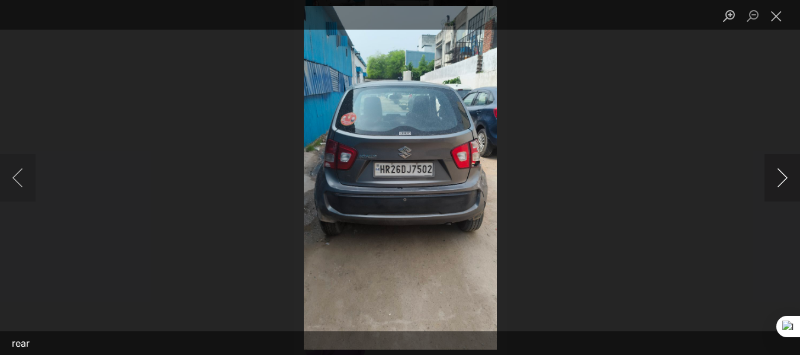
click at [779, 185] on button "Next image" at bounding box center [782, 177] width 36 height 47
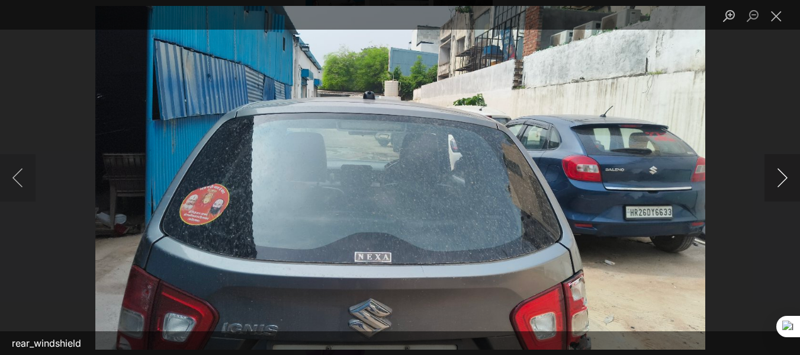
click at [779, 185] on button "Next image" at bounding box center [782, 177] width 36 height 47
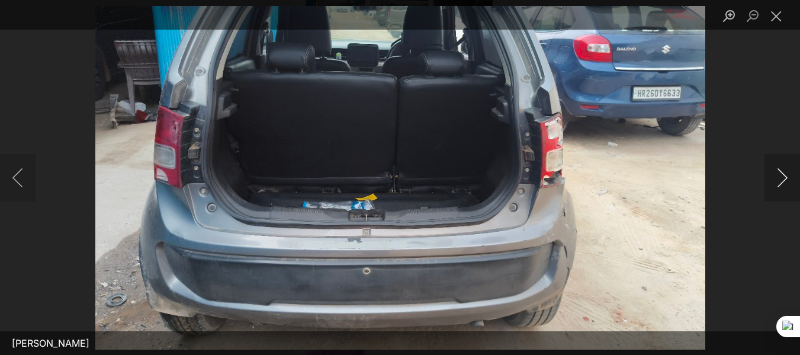
click at [779, 185] on button "Next image" at bounding box center [782, 177] width 36 height 47
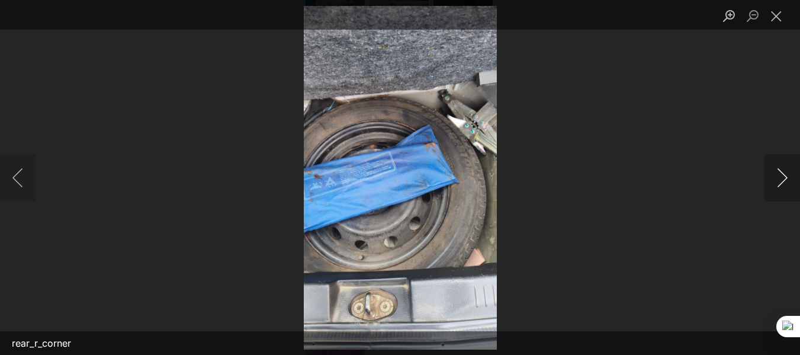
click at [779, 185] on button "Next image" at bounding box center [782, 177] width 36 height 47
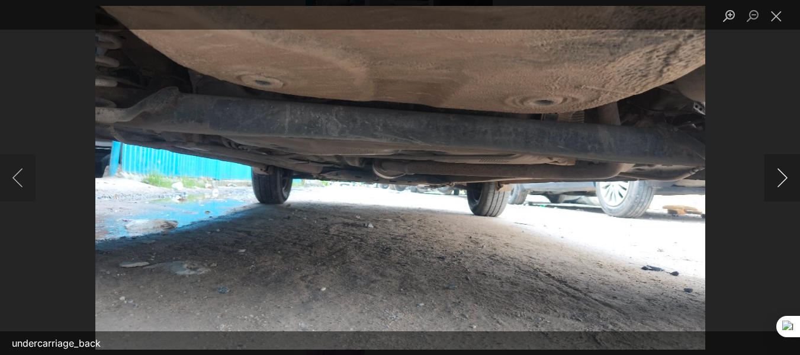
click at [779, 185] on button "Next image" at bounding box center [782, 177] width 36 height 47
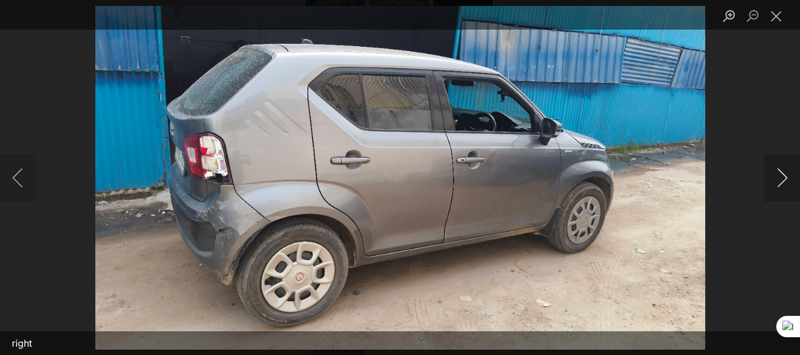
click at [779, 185] on button "Next image" at bounding box center [782, 177] width 36 height 47
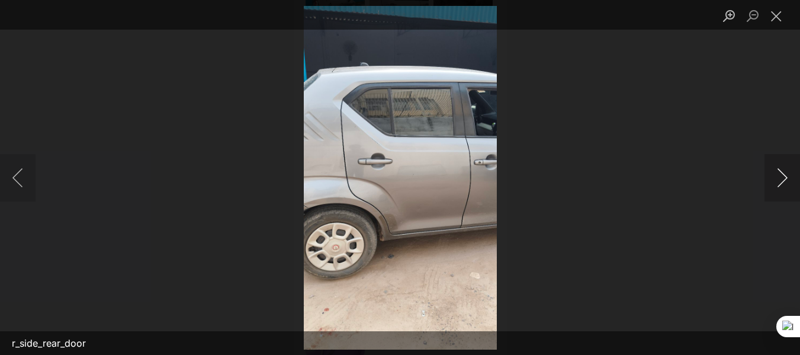
click at [779, 185] on button "Next image" at bounding box center [782, 177] width 36 height 47
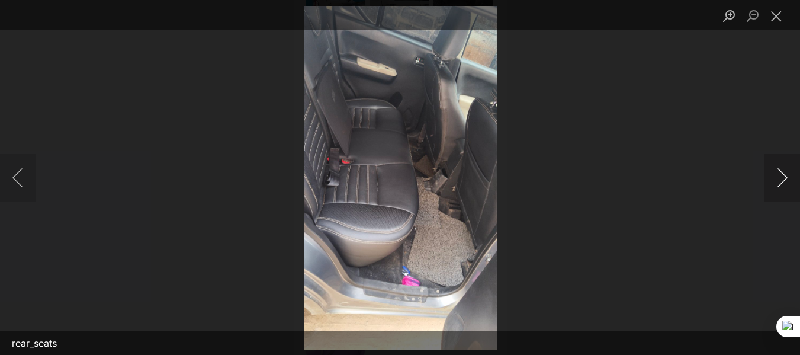
click at [779, 185] on button "Next image" at bounding box center [782, 177] width 36 height 47
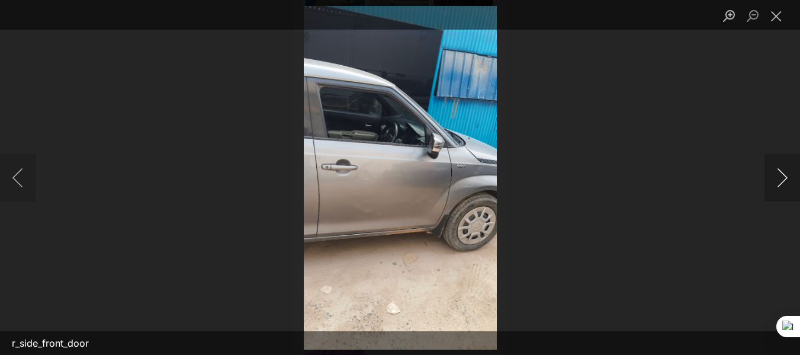
click at [779, 185] on button "Next image" at bounding box center [782, 177] width 36 height 47
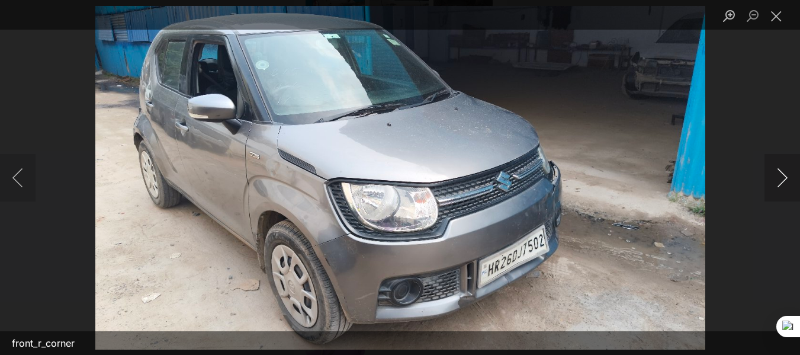
click at [779, 185] on button "Next image" at bounding box center [782, 177] width 36 height 47
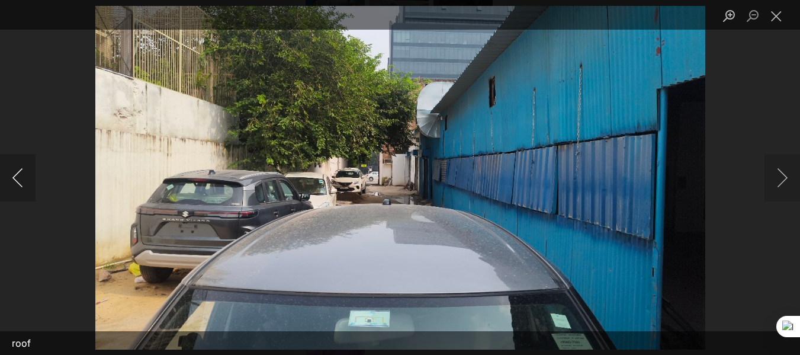
click at [12, 185] on button "Previous image" at bounding box center [18, 177] width 36 height 47
